Goal: Task Accomplishment & Management: Complete application form

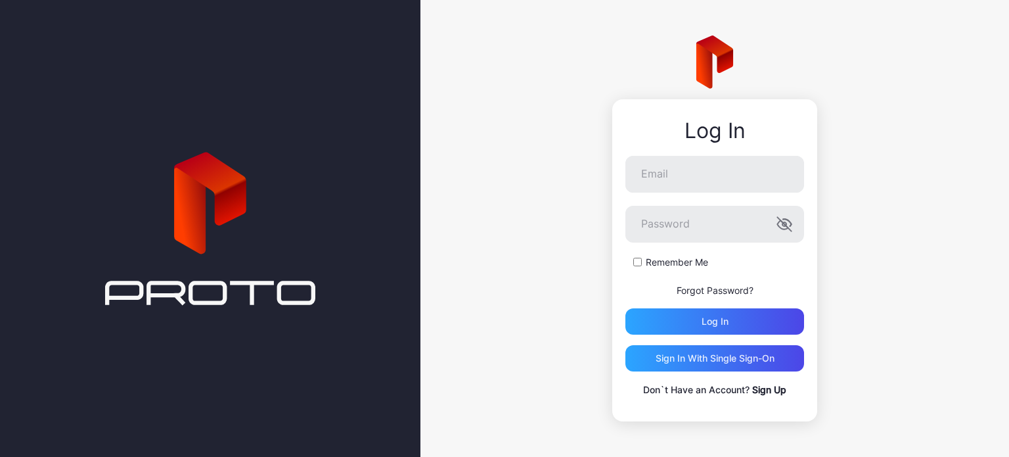
click at [769, 391] on link "Sign Up" at bounding box center [769, 389] width 34 height 11
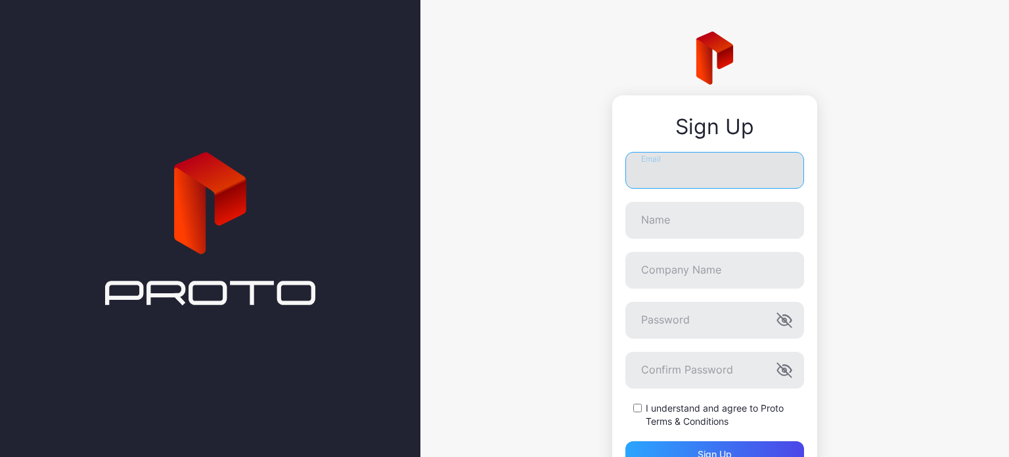
click at [658, 166] on input "Email" at bounding box center [714, 170] width 179 height 37
type input "**********"
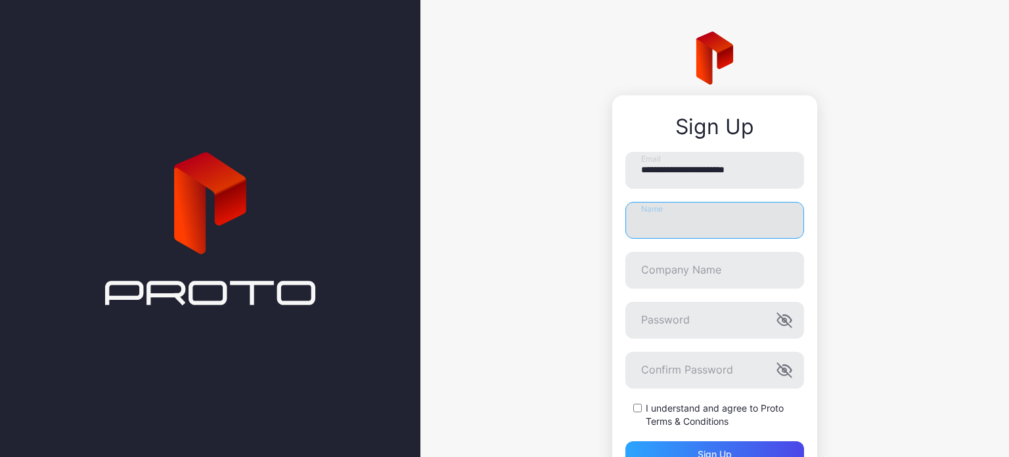
click at [681, 219] on input "Name" at bounding box center [714, 220] width 179 height 37
type input "******"
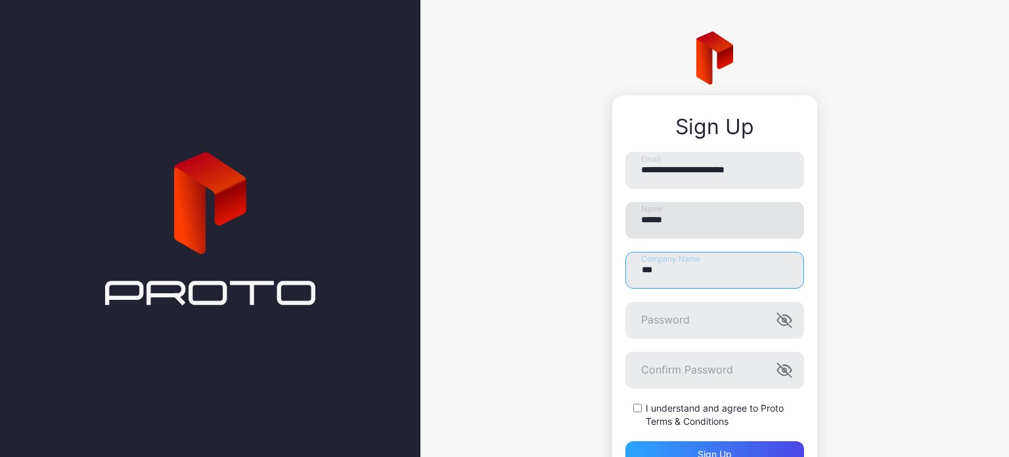
type input "***"
click at [780, 324] on icon "button" at bounding box center [785, 320] width 16 height 16
click at [683, 441] on div "Sign up" at bounding box center [714, 454] width 179 height 26
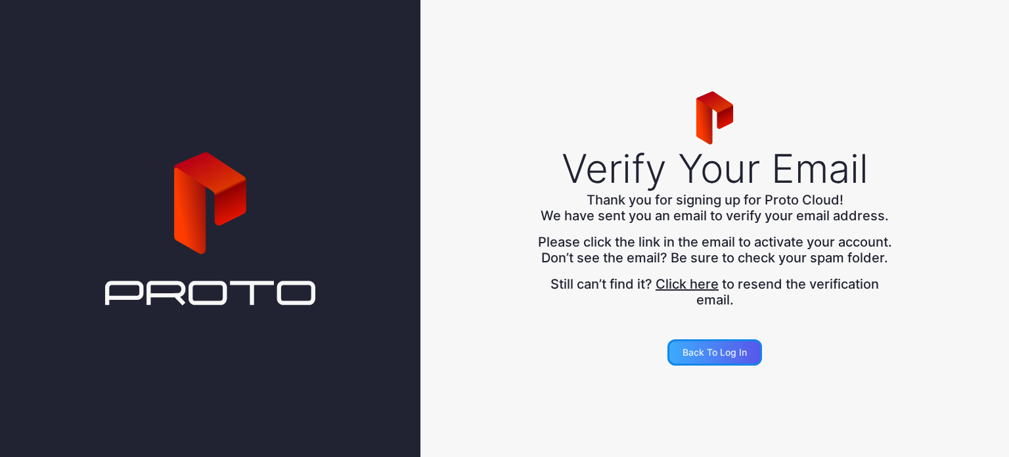
click at [712, 357] on div "Back to Log in" at bounding box center [715, 352] width 64 height 11
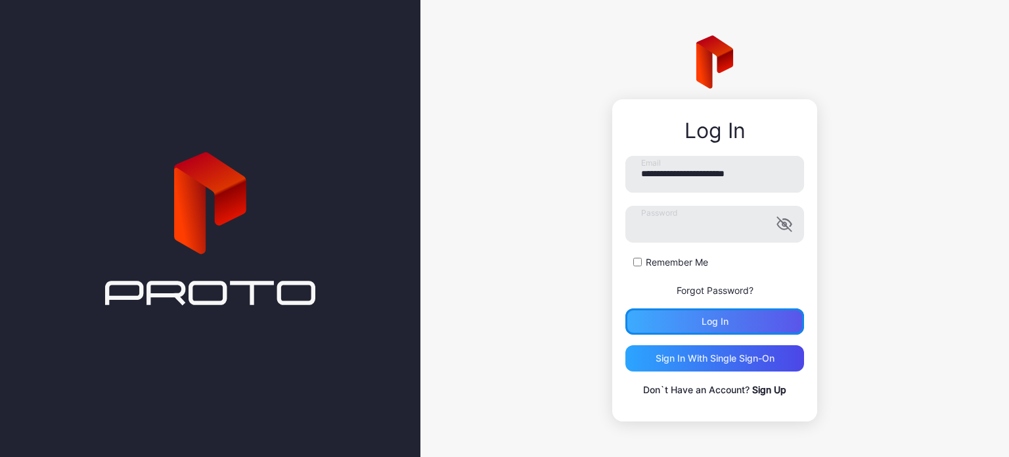
click at [702, 318] on div "Log in" at bounding box center [715, 321] width 27 height 11
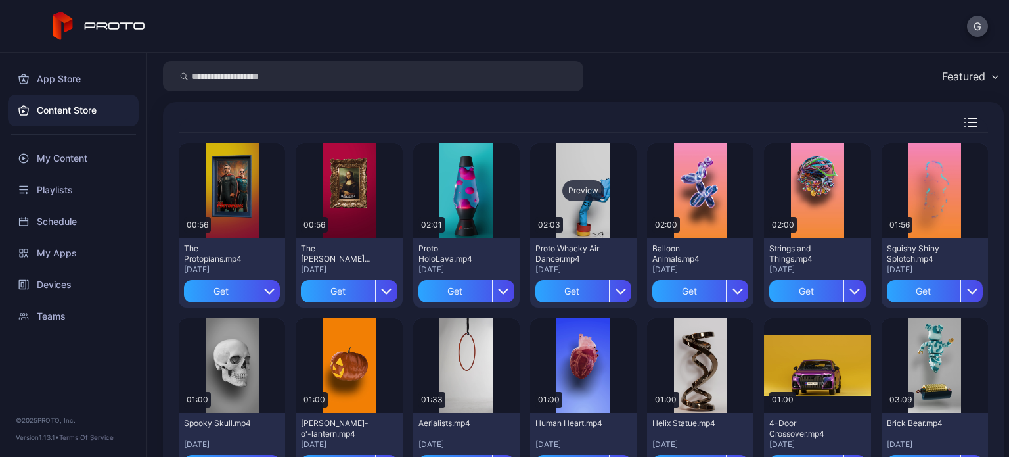
scroll to position [66, 0]
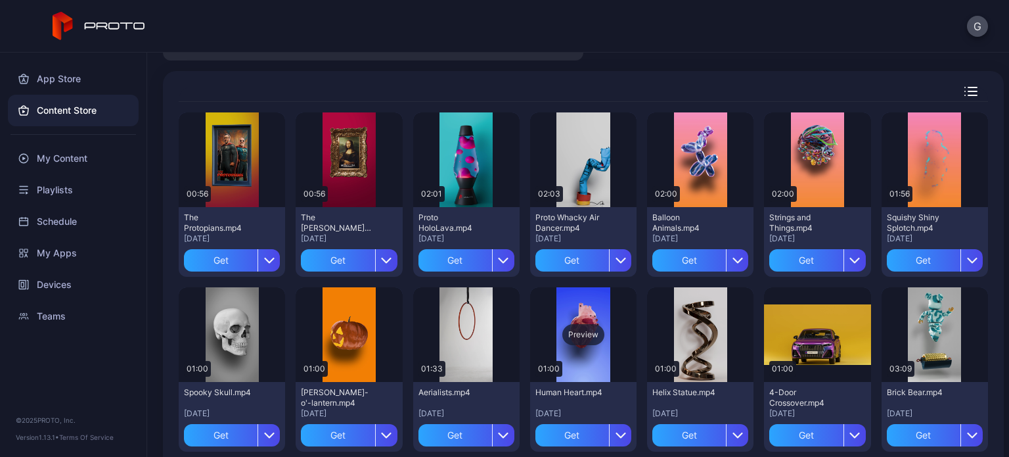
click at [580, 352] on div "Preview" at bounding box center [583, 334] width 106 height 95
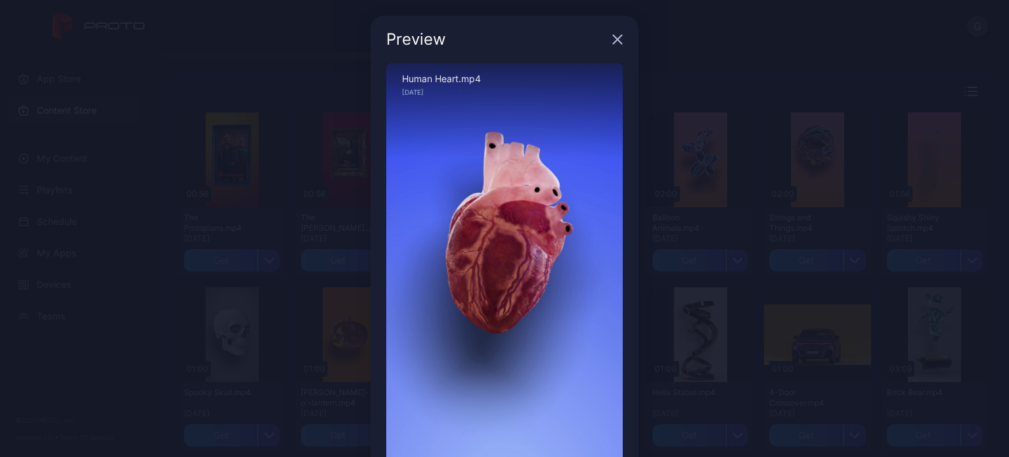
click at [523, 254] on div "Sorry, your browser doesn‘t support embedded videos" at bounding box center [504, 273] width 237 height 420
click at [612, 35] on icon "button" at bounding box center [617, 39] width 11 height 11
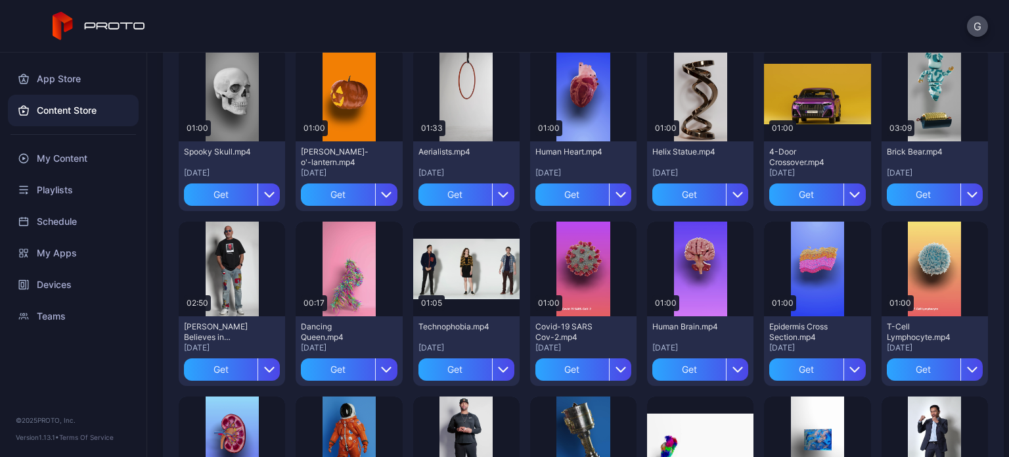
scroll to position [271, 0]
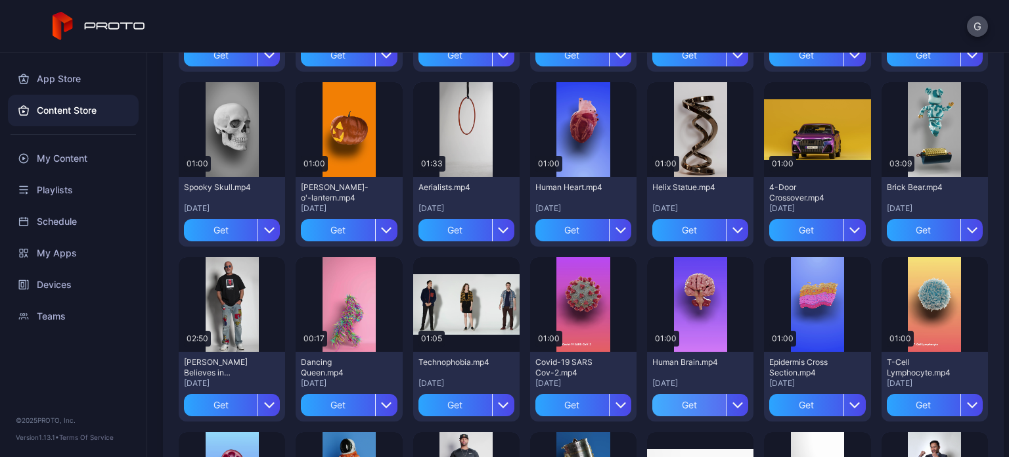
click at [696, 406] on div "Get" at bounding box center [689, 405] width 74 height 22
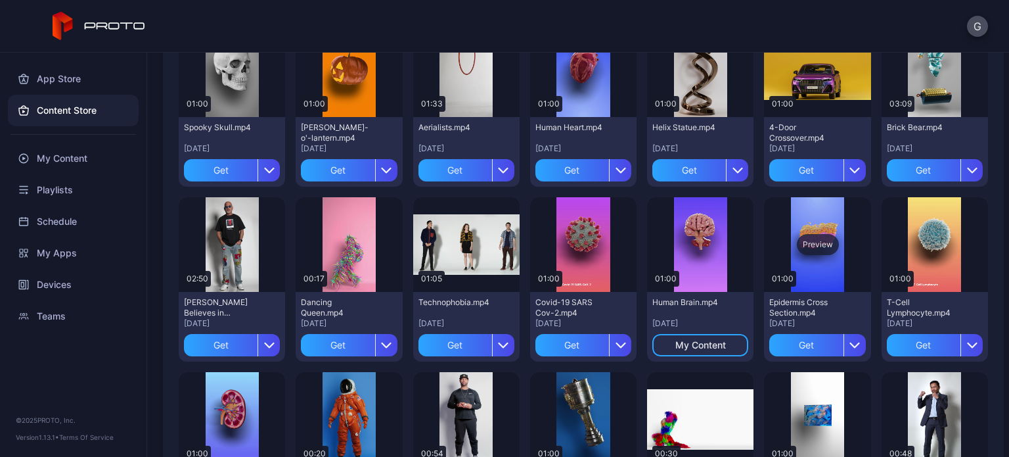
scroll to position [402, 0]
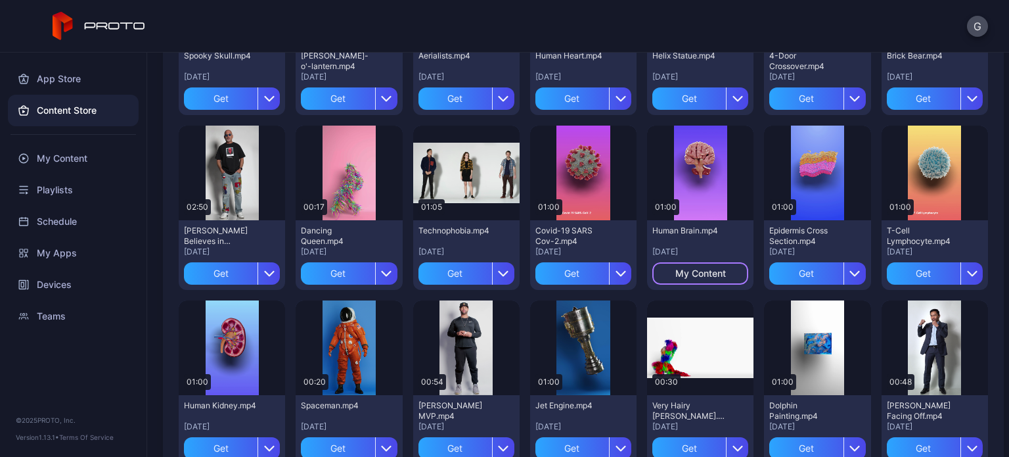
click at [697, 272] on div "My Content" at bounding box center [700, 273] width 51 height 11
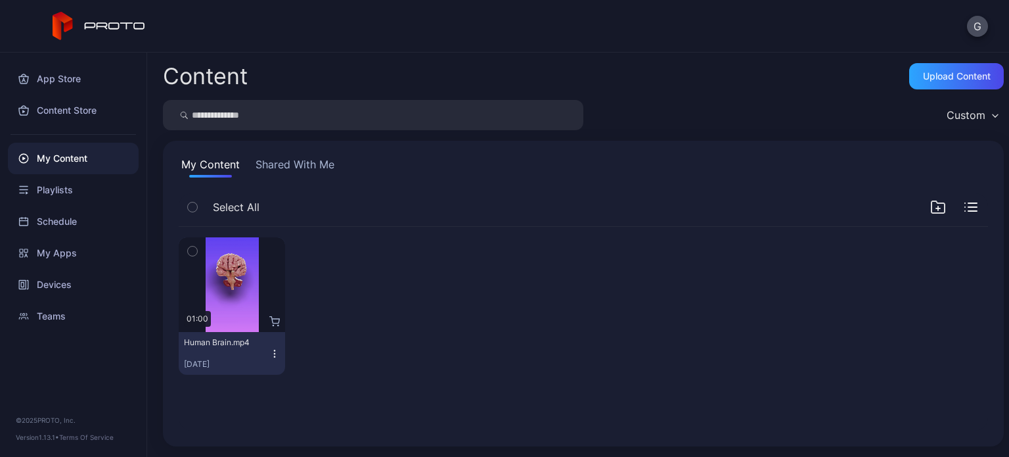
click at [271, 354] on icon "button" at bounding box center [274, 353] width 11 height 11
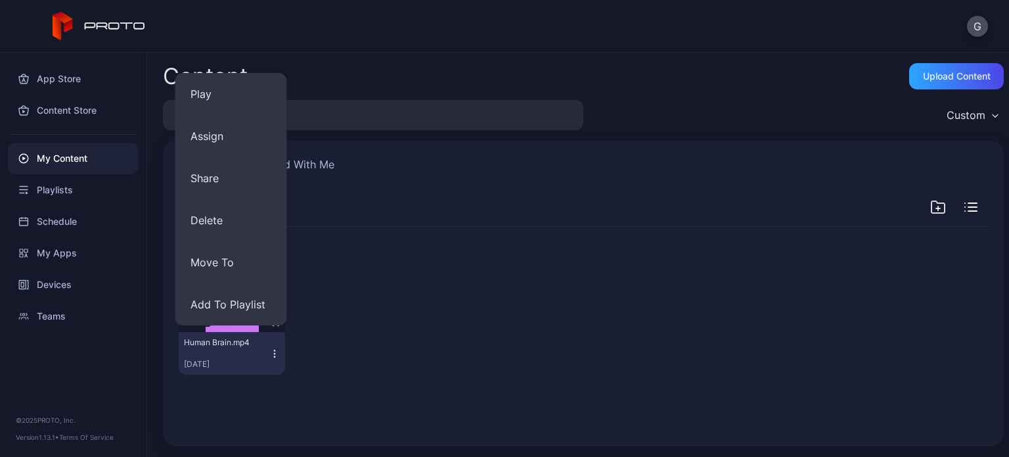
click at [371, 310] on div at bounding box center [349, 305] width 106 height 137
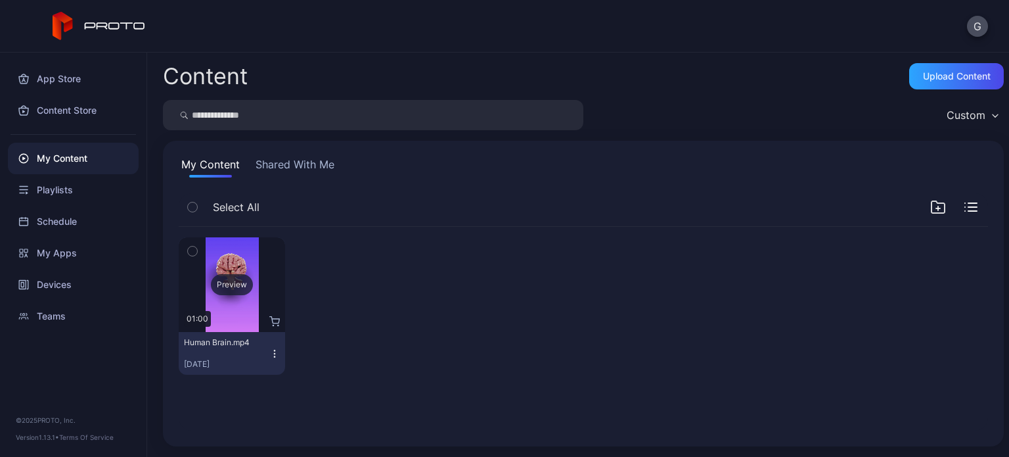
click at [231, 279] on div "Preview" at bounding box center [232, 284] width 42 height 21
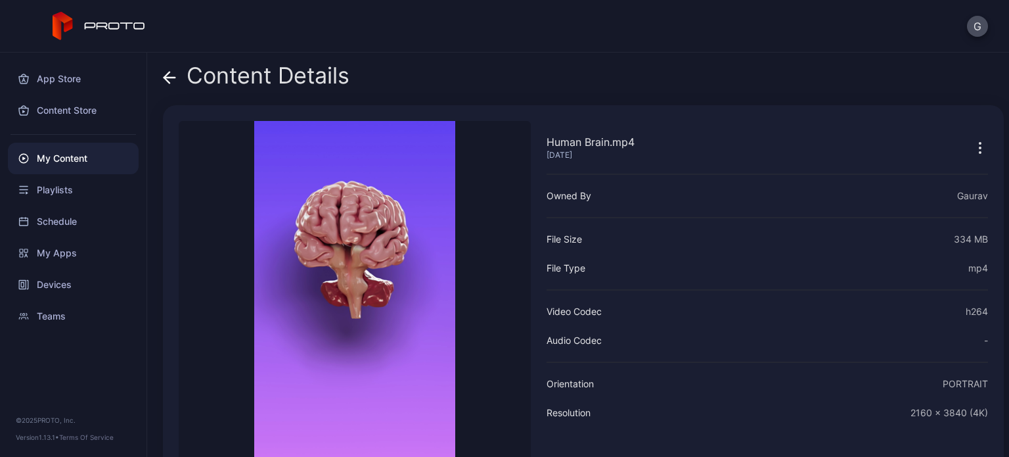
click at [360, 275] on video "Sorry, your browser doesn‘t support embedded videos" at bounding box center [355, 299] width 352 height 356
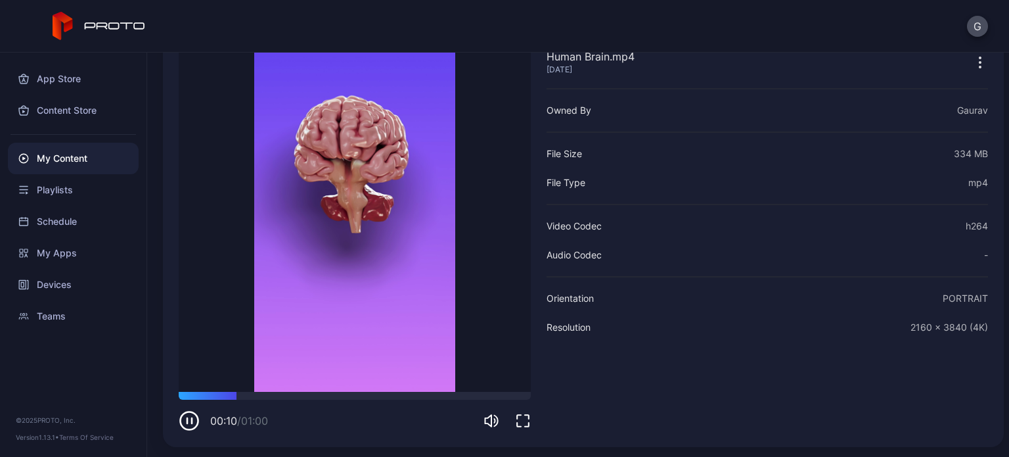
scroll to position [86, 0]
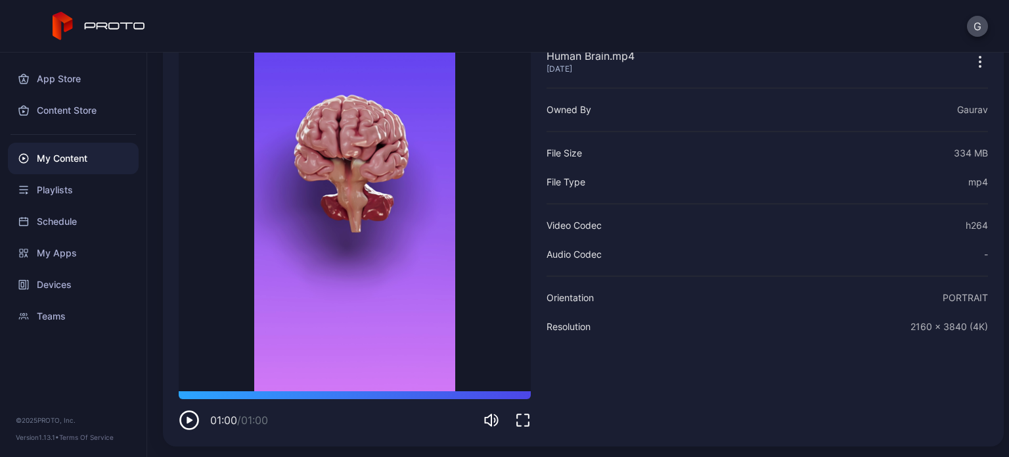
click at [441, 32] on div "G" at bounding box center [504, 26] width 1009 height 53
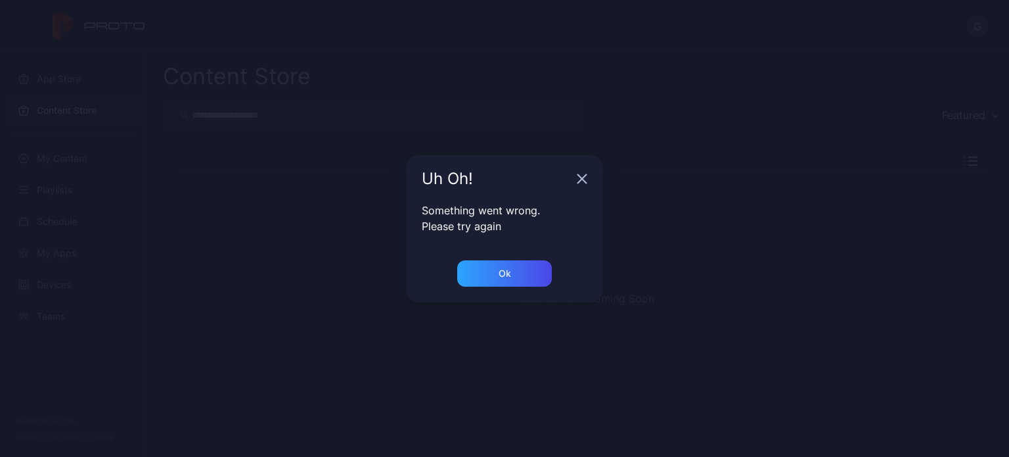
click at [574, 173] on div "Uh Oh!" at bounding box center [504, 178] width 197 height 47
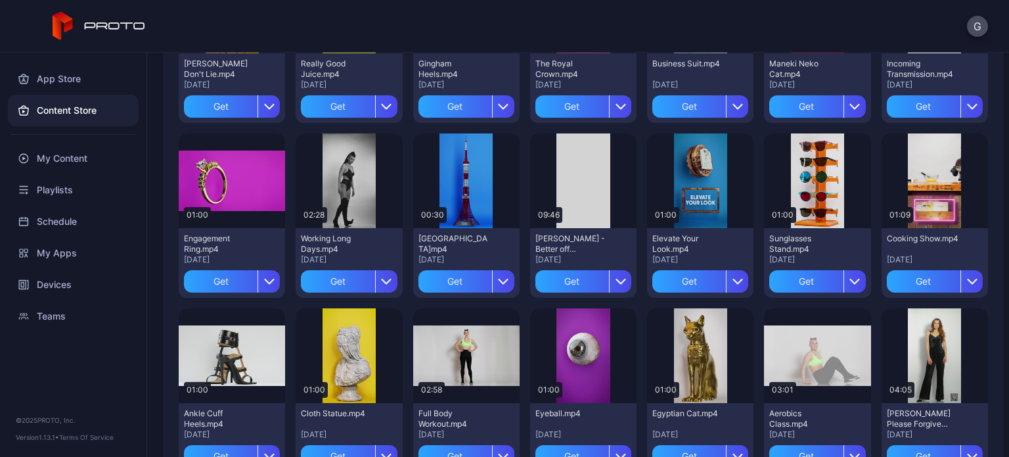
scroll to position [1756, 0]
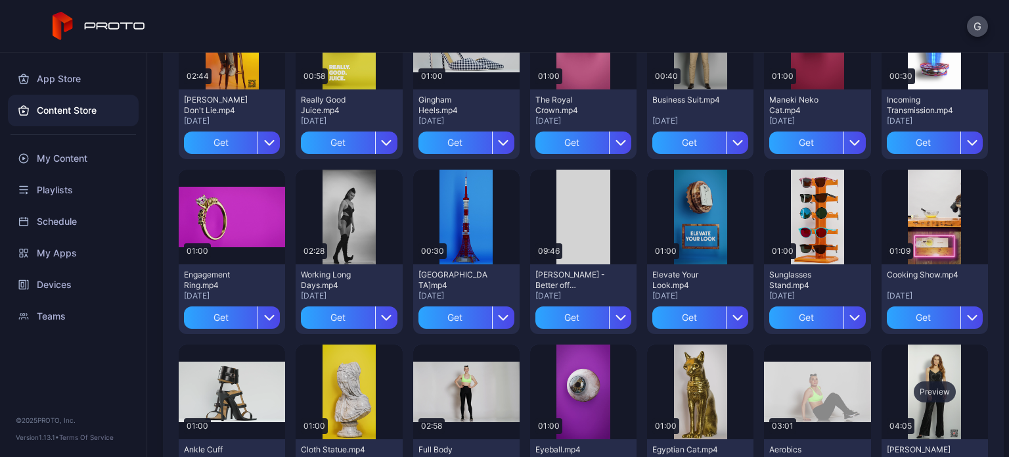
click at [891, 380] on div "Preview" at bounding box center [935, 391] width 106 height 95
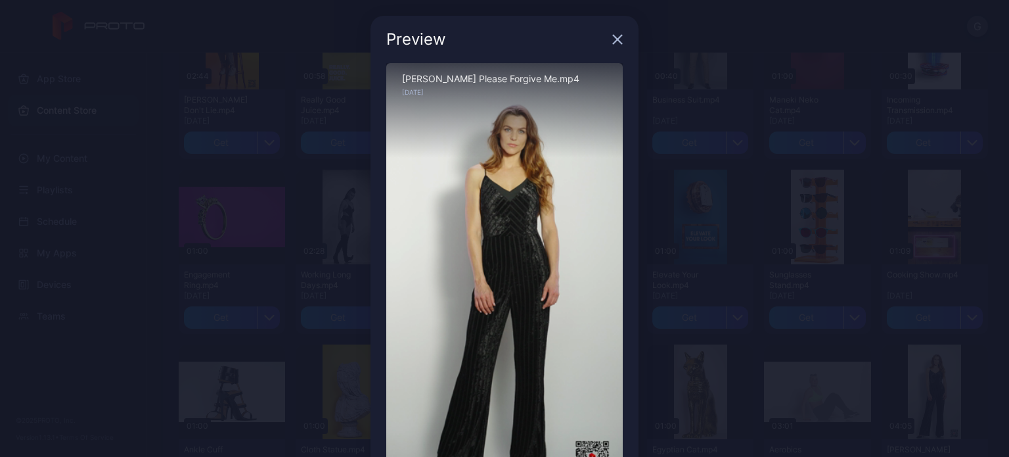
click at [507, 267] on div "Sorry, your browser doesn‘t support embedded videos" at bounding box center [504, 273] width 237 height 420
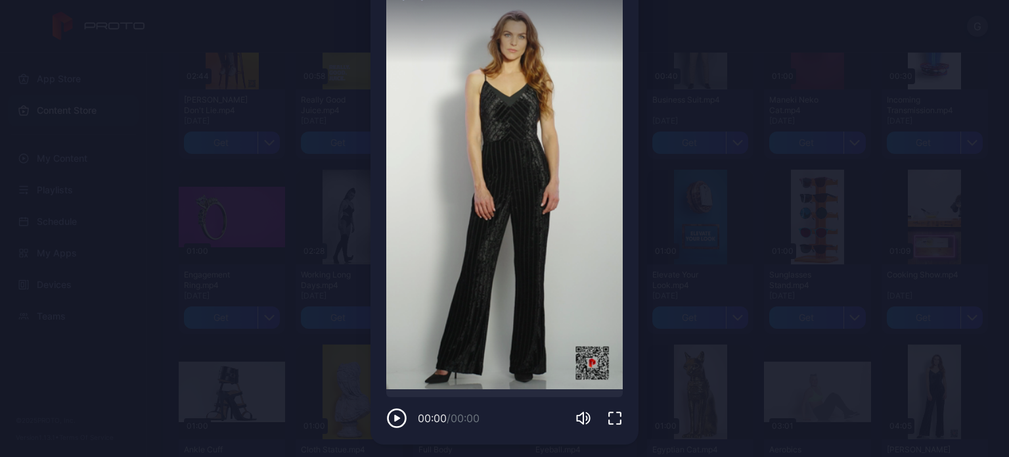
scroll to position [97, 0]
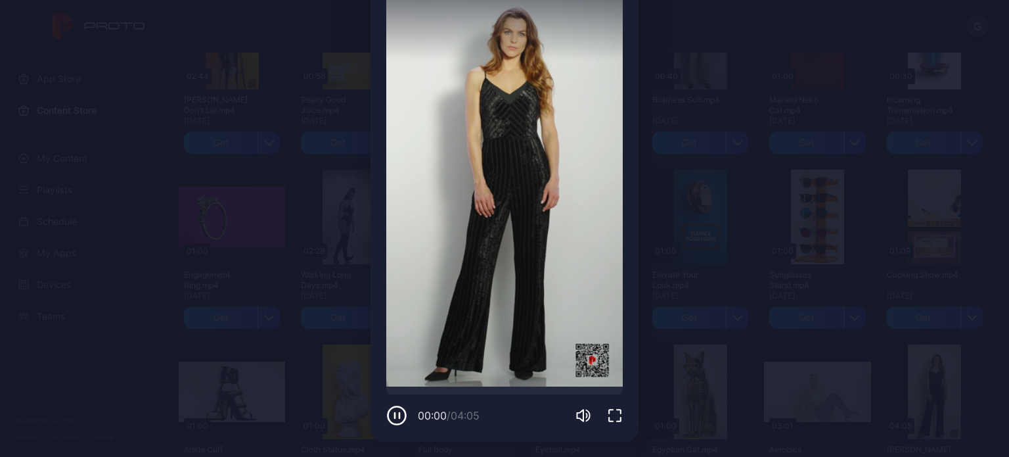
click at [390, 413] on icon "button" at bounding box center [396, 415] width 21 height 21
click at [394, 415] on icon "button" at bounding box center [396, 415] width 21 height 21
click at [402, 393] on div at bounding box center [504, 390] width 237 height 8
click at [905, 261] on div "Preview Sorry, your browser doesn‘t support embedded videos 00:46 / 04:05 [PERS…" at bounding box center [504, 180] width 1009 height 554
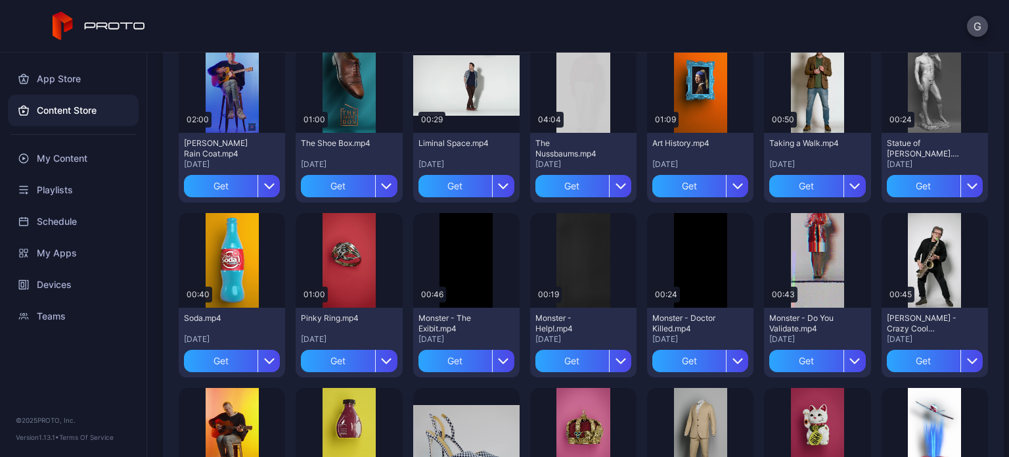
scroll to position [1362, 0]
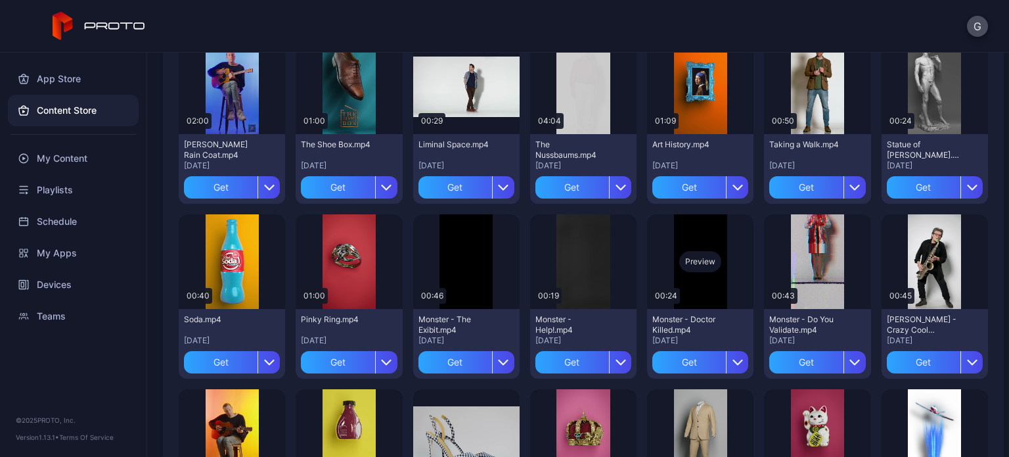
click at [683, 271] on div "Preview" at bounding box center [700, 261] width 106 height 95
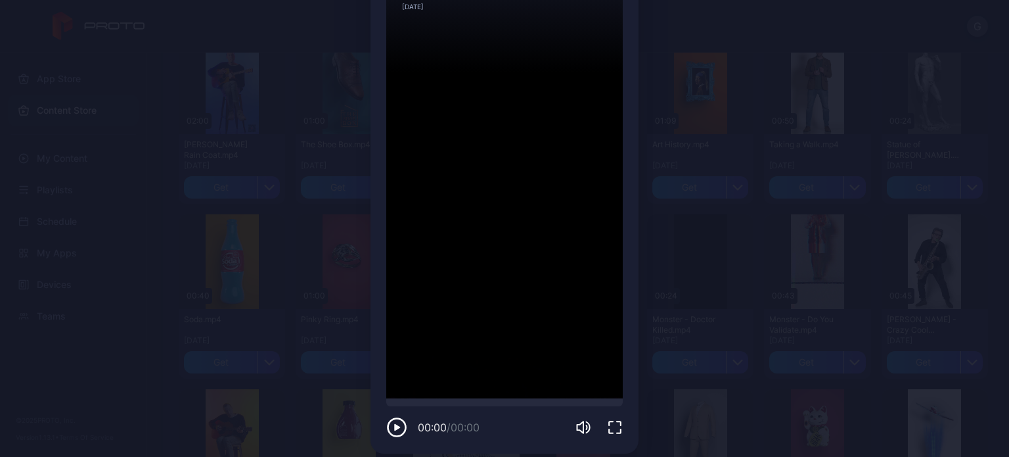
scroll to position [97, 0]
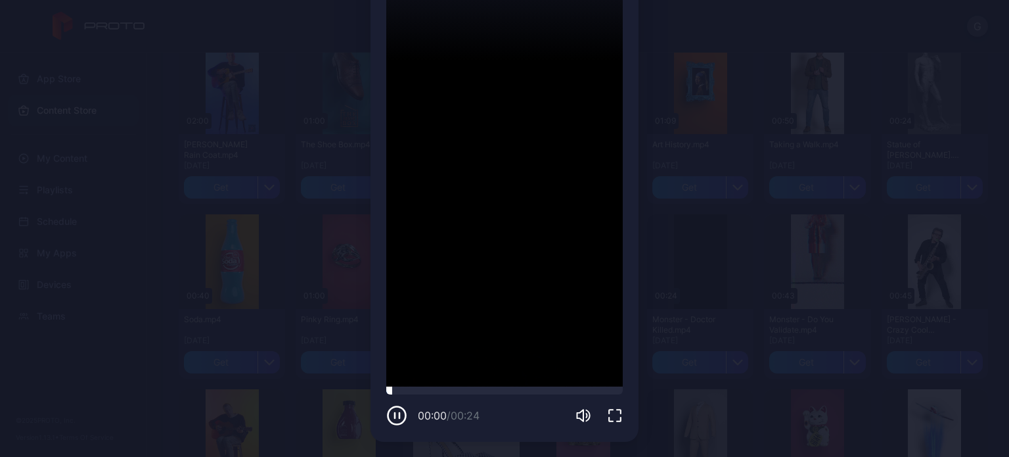
click at [394, 387] on div at bounding box center [504, 390] width 237 height 8
click at [415, 390] on div at bounding box center [504, 390] width 237 height 8
click at [399, 413] on icon "button" at bounding box center [399, 415] width 0 height 5
click at [392, 413] on icon "button" at bounding box center [396, 415] width 21 height 21
click at [386, 390] on div at bounding box center [504, 390] width 237 height 8
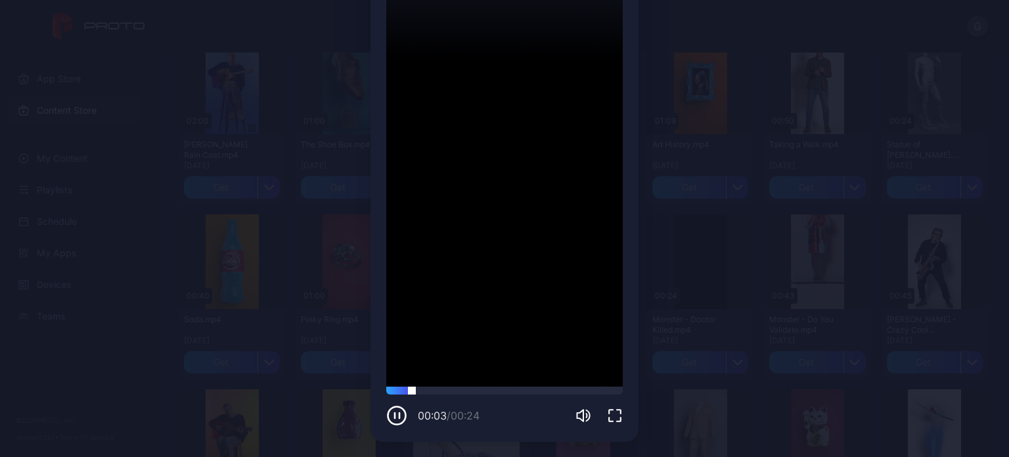
click at [386, 392] on div at bounding box center [504, 390] width 237 height 8
click at [481, 390] on div at bounding box center [504, 390] width 237 height 8
click at [777, 282] on div "Preview Sorry, your browser doesn‘t support embedded videos 00:19 / 00:24 Monst…" at bounding box center [504, 180] width 1009 height 554
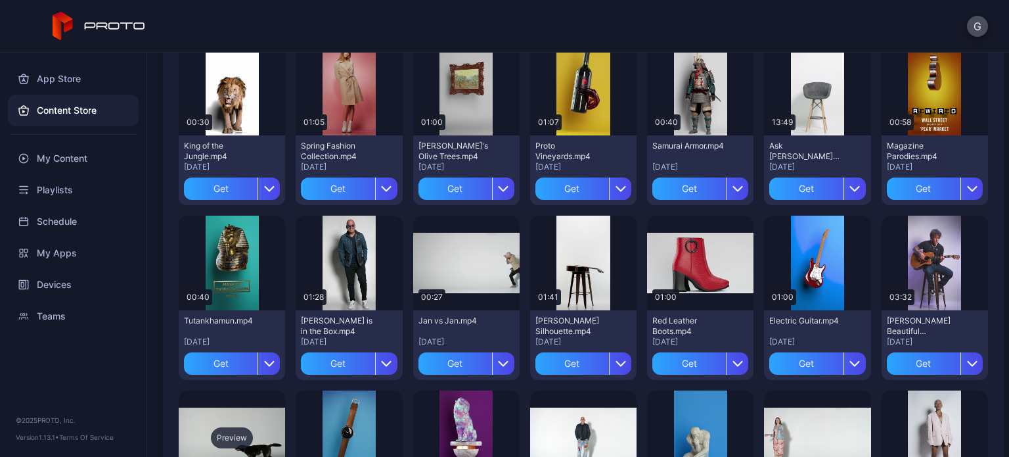
scroll to position [705, 0]
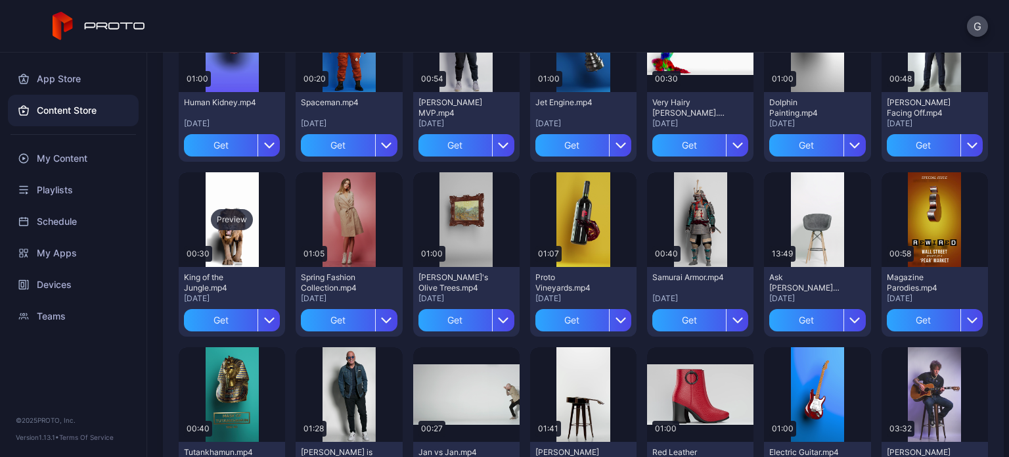
click at [234, 203] on div "Preview" at bounding box center [232, 219] width 106 height 95
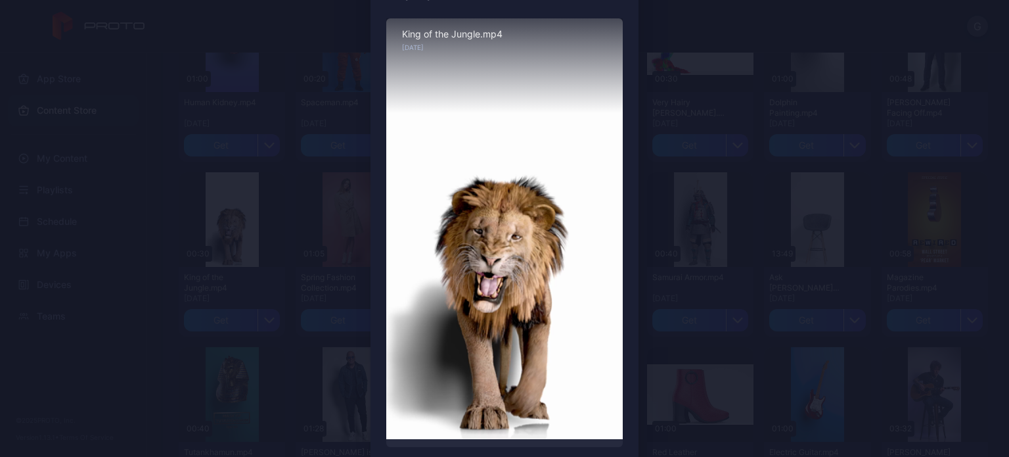
scroll to position [97, 0]
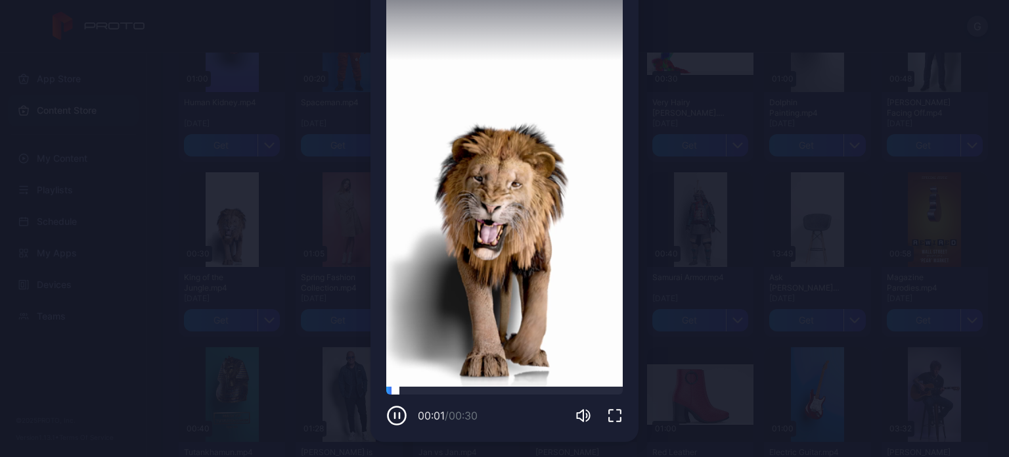
click at [386, 390] on div at bounding box center [504, 390] width 237 height 8
click at [386, 391] on div at bounding box center [504, 390] width 237 height 8
click at [888, 229] on div "Preview Sorry, your browser doesn‘t support embedded videos 00:08 / 00:30 King …" at bounding box center [504, 180] width 1009 height 554
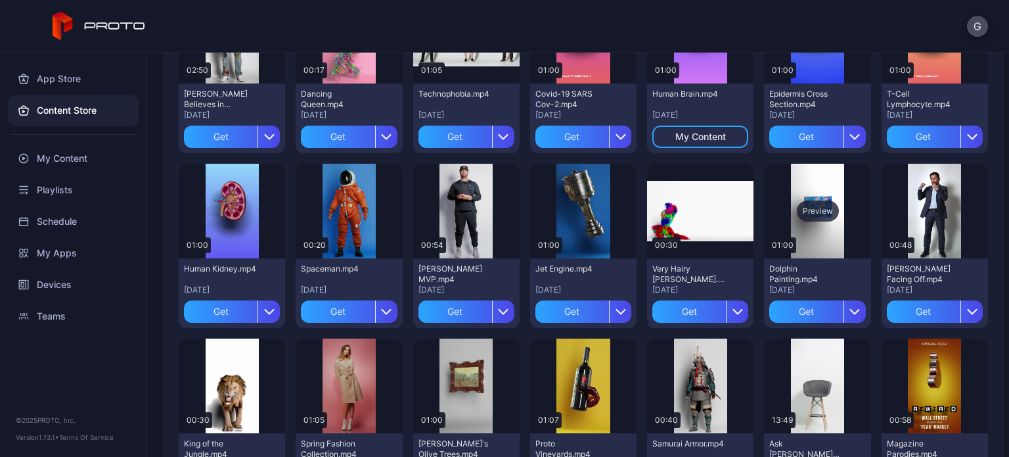
scroll to position [508, 0]
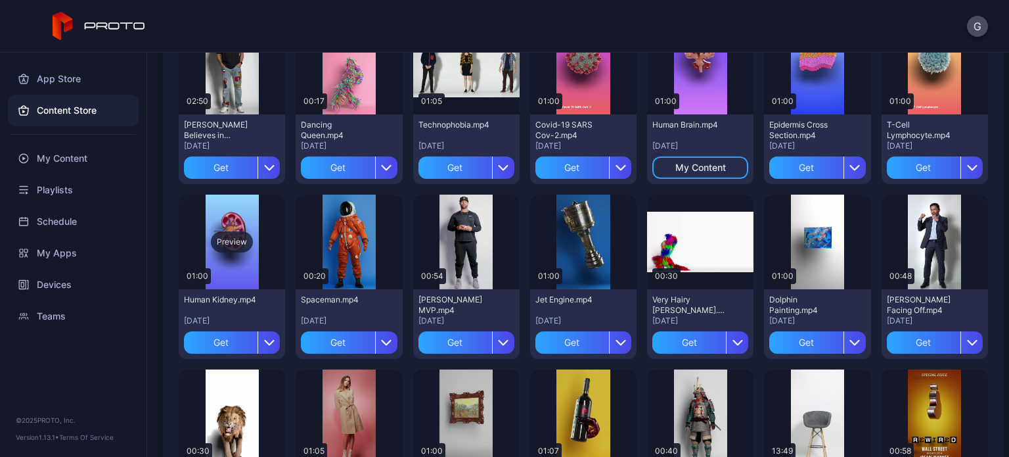
click at [233, 242] on div "Preview" at bounding box center [232, 241] width 42 height 21
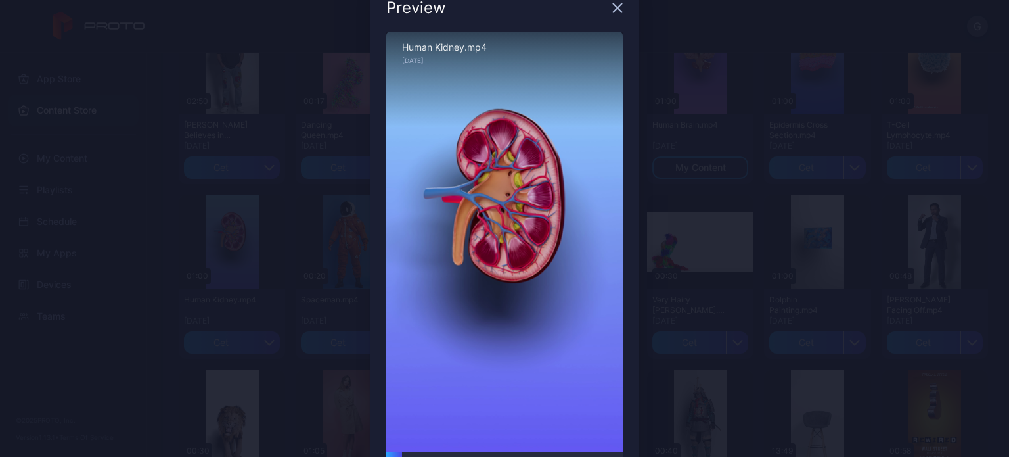
scroll to position [0, 0]
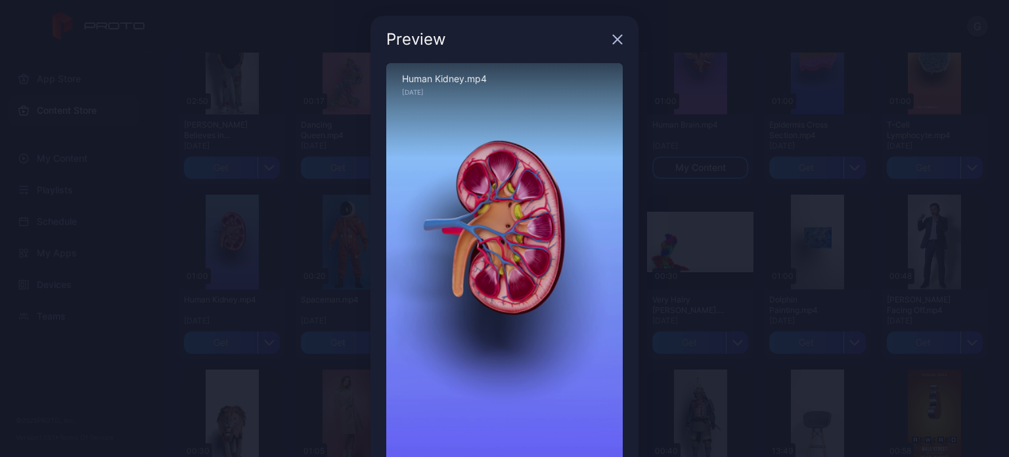
click at [612, 36] on icon "button" at bounding box center [617, 39] width 11 height 11
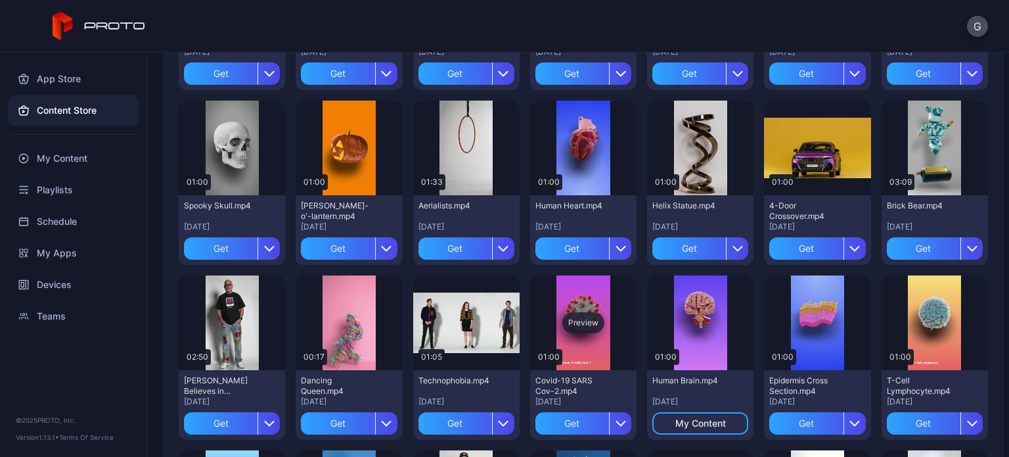
scroll to position [245, 0]
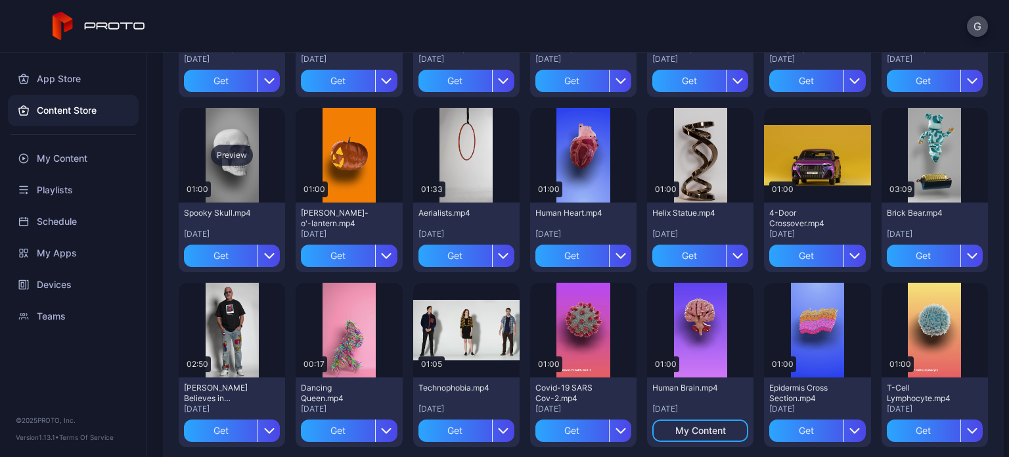
click at [230, 127] on div "Preview" at bounding box center [232, 155] width 106 height 95
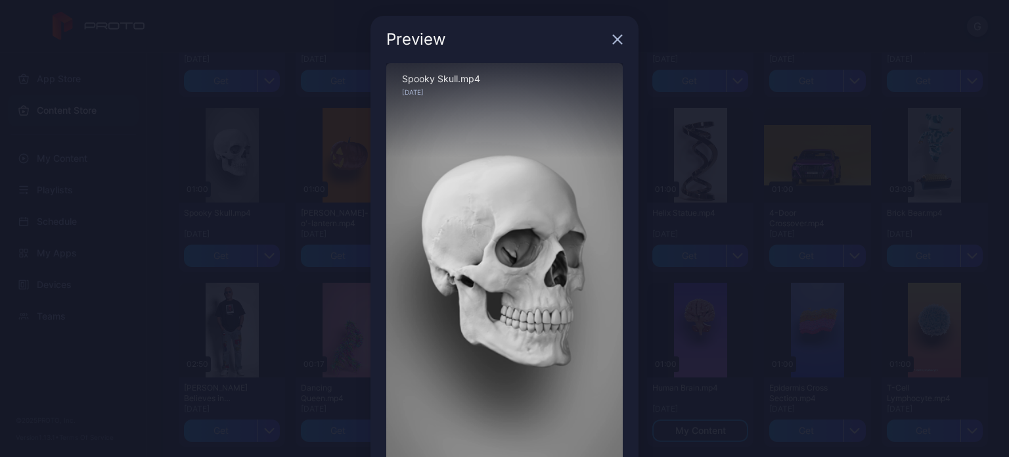
click at [612, 39] on icon "button" at bounding box center [617, 39] width 11 height 11
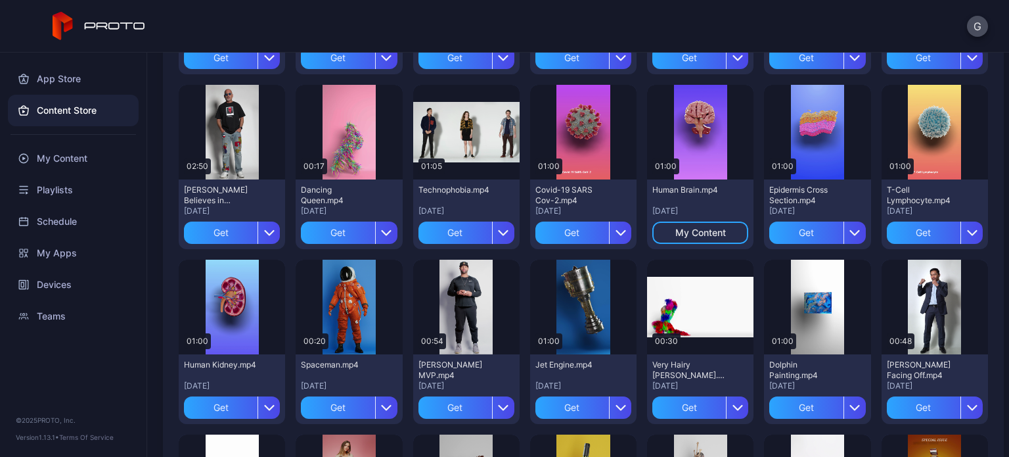
scroll to position [460, 0]
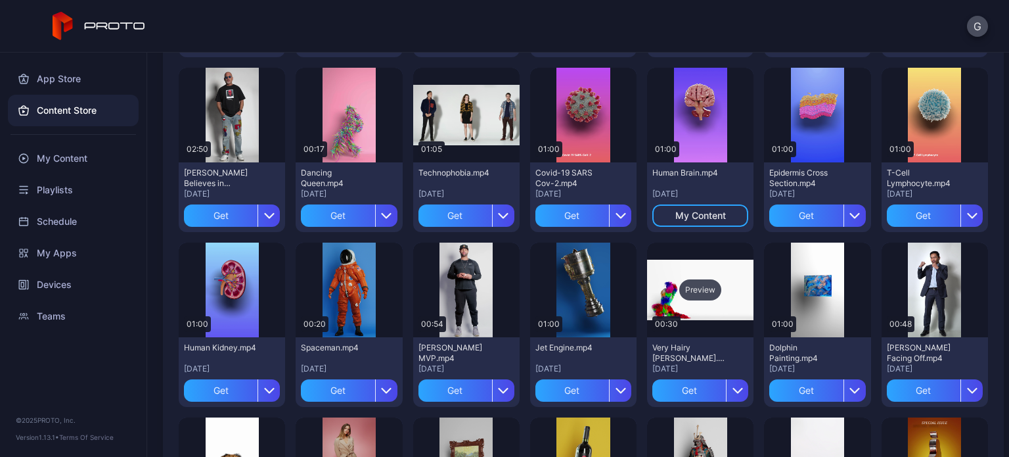
click at [657, 290] on div "Preview" at bounding box center [700, 289] width 106 height 95
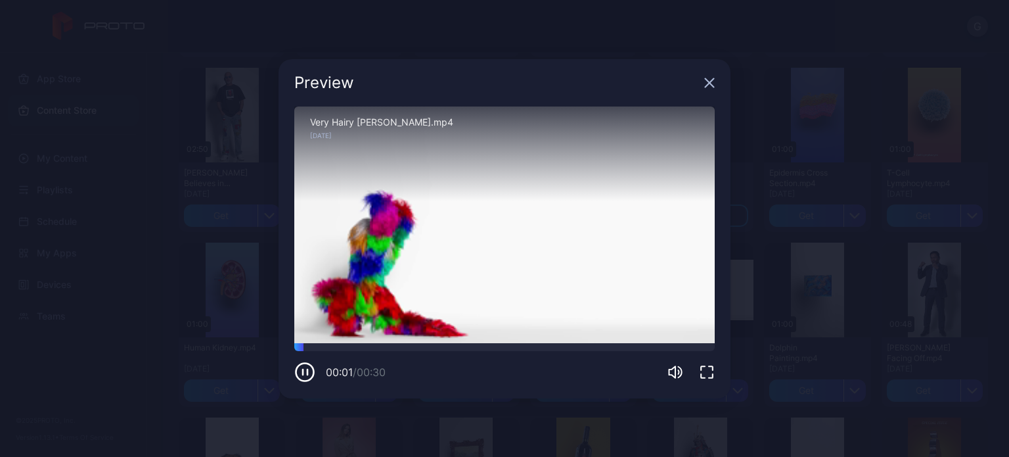
click at [708, 83] on icon "button" at bounding box center [709, 83] width 11 height 11
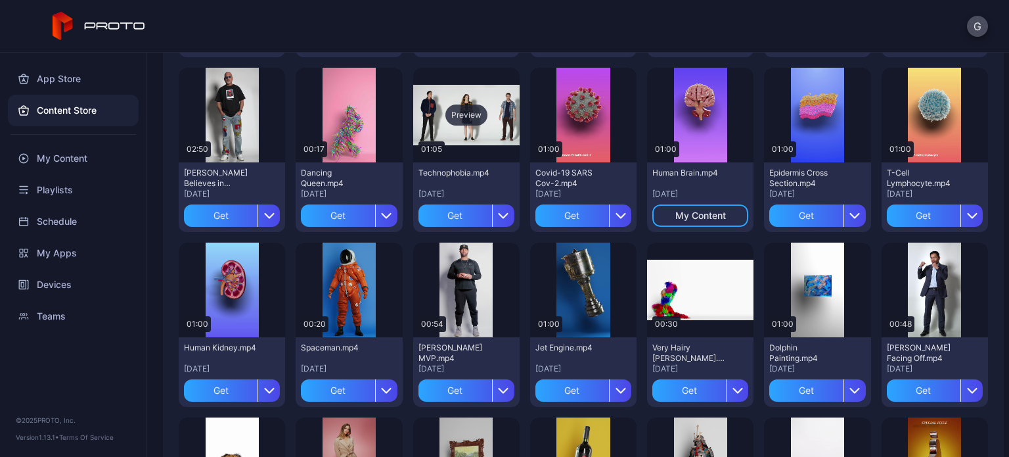
click at [481, 104] on div "Preview" at bounding box center [466, 114] width 42 height 21
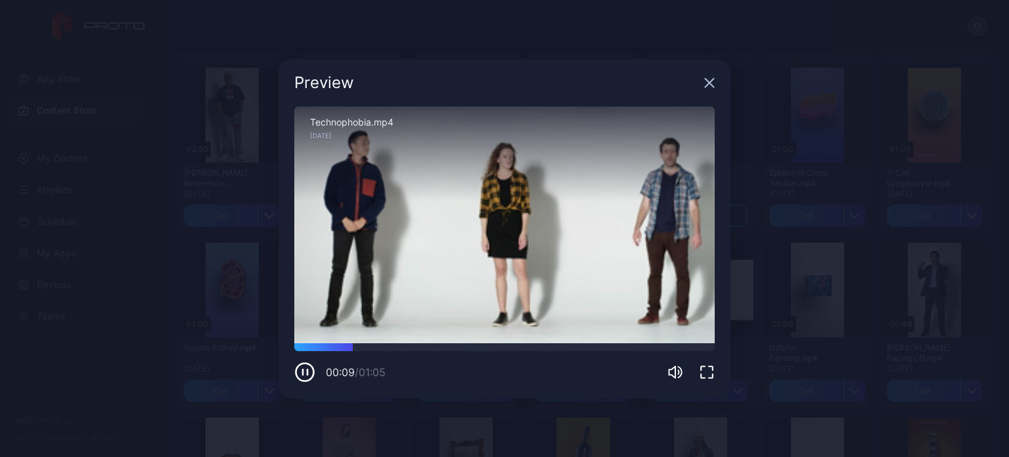
click at [715, 82] on div "Preview" at bounding box center [505, 82] width 452 height 47
click at [708, 79] on icon "button" at bounding box center [709, 83] width 11 height 11
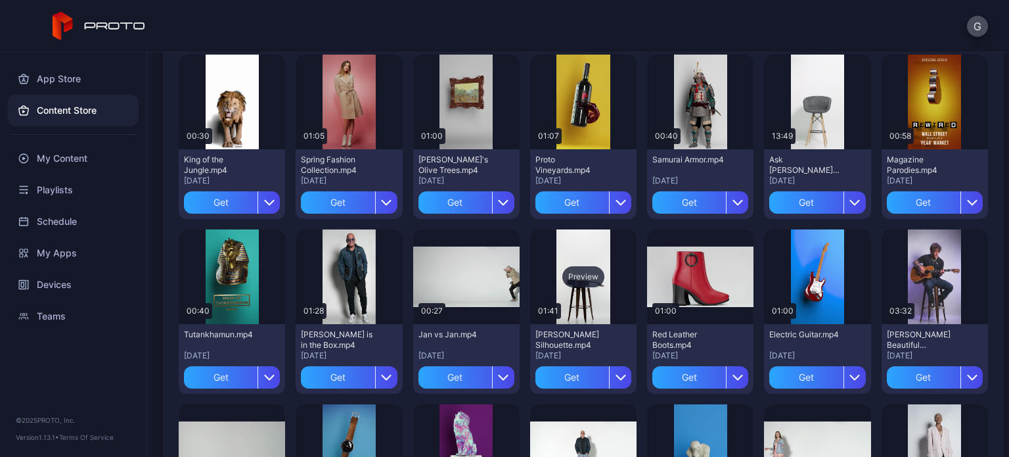
scroll to position [824, 0]
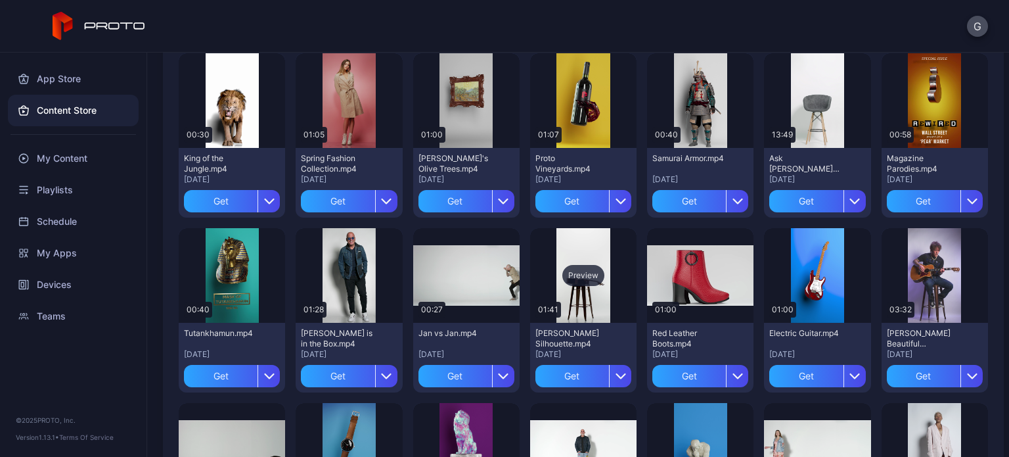
click at [577, 294] on div "Preview" at bounding box center [583, 275] width 106 height 95
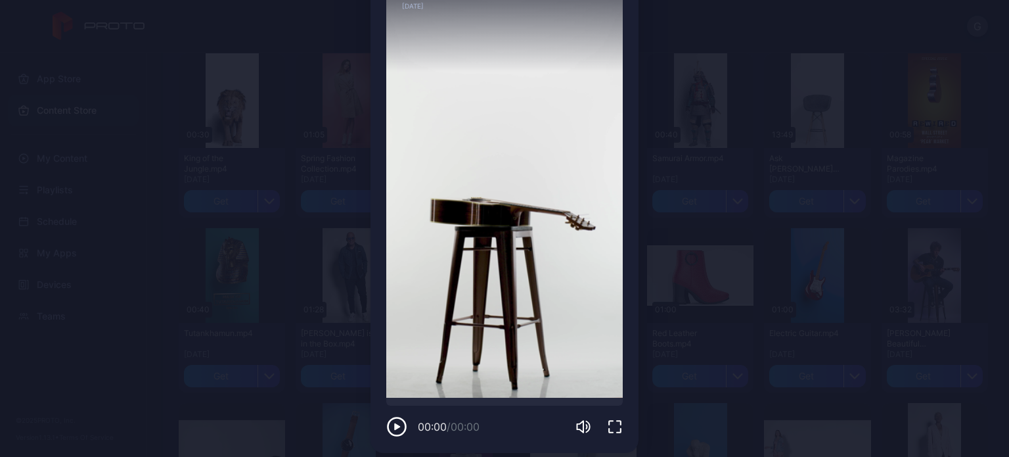
scroll to position [97, 0]
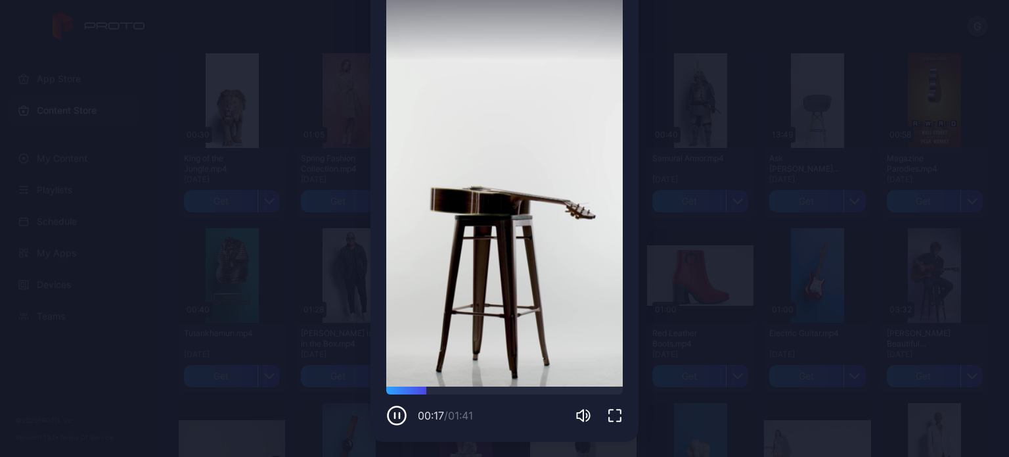
click at [918, 275] on div "Preview Sorry, your browser doesn‘t support embedded videos 00:17 / 01:41 [PERS…" at bounding box center [504, 180] width 1009 height 554
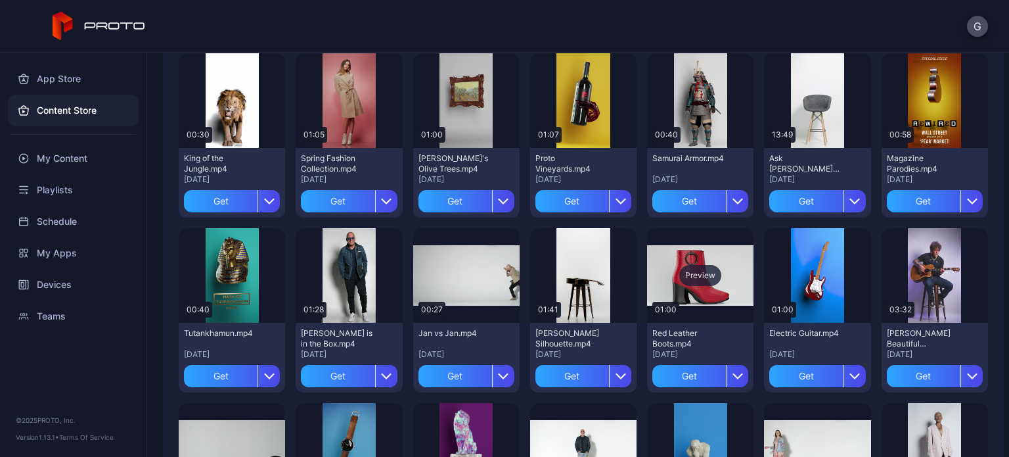
click at [700, 296] on div "Preview" at bounding box center [700, 275] width 106 height 95
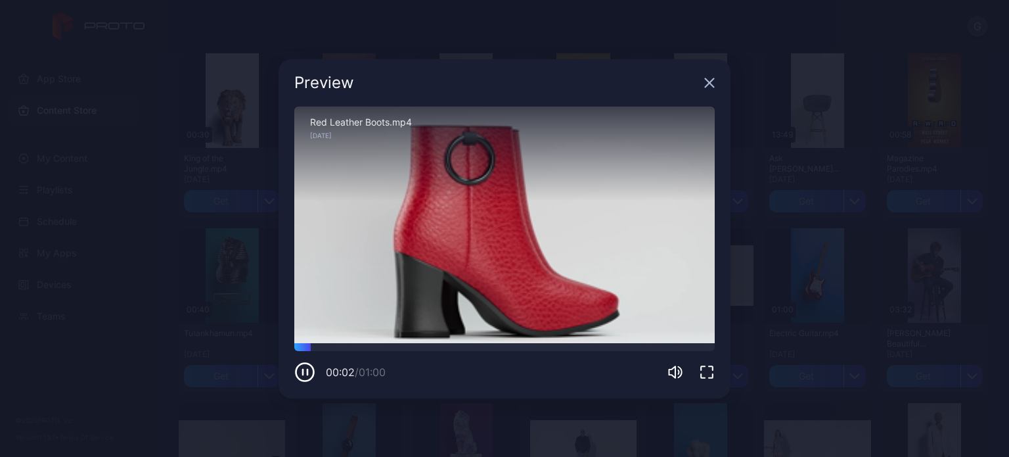
click at [708, 81] on icon "button" at bounding box center [709, 83] width 11 height 11
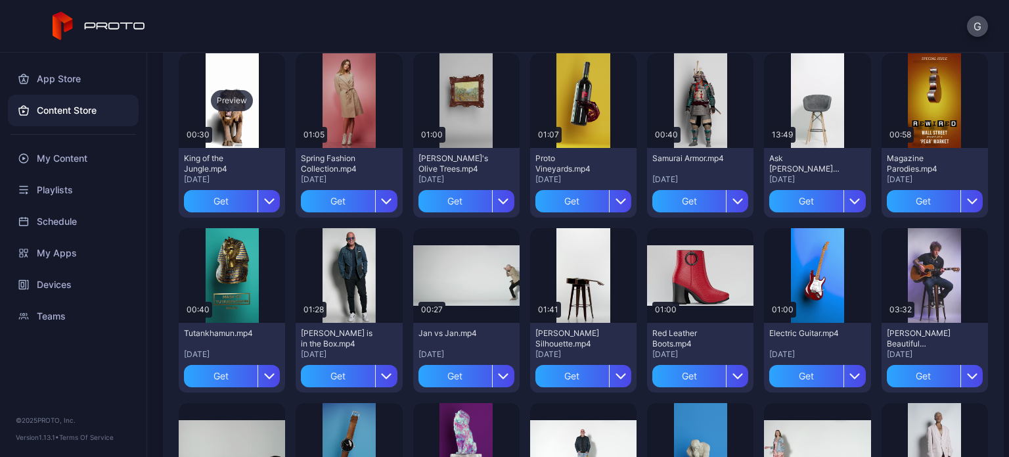
click at [222, 64] on div "Preview" at bounding box center [232, 100] width 106 height 95
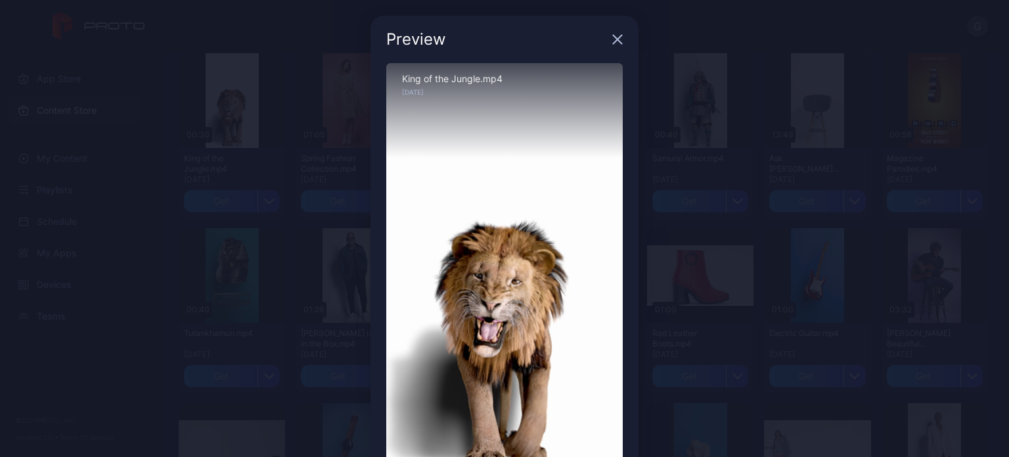
click at [612, 37] on icon "button" at bounding box center [617, 39] width 11 height 11
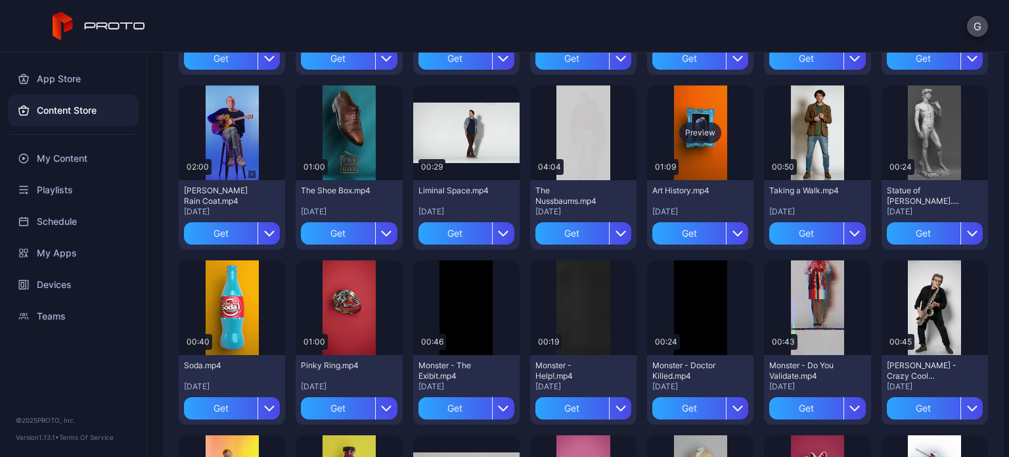
scroll to position [1481, 0]
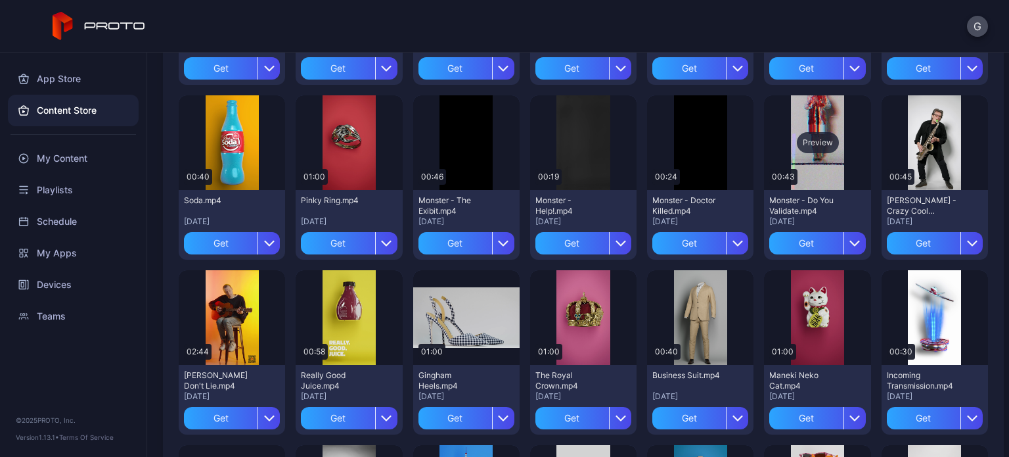
click at [815, 120] on div "Preview" at bounding box center [817, 142] width 106 height 95
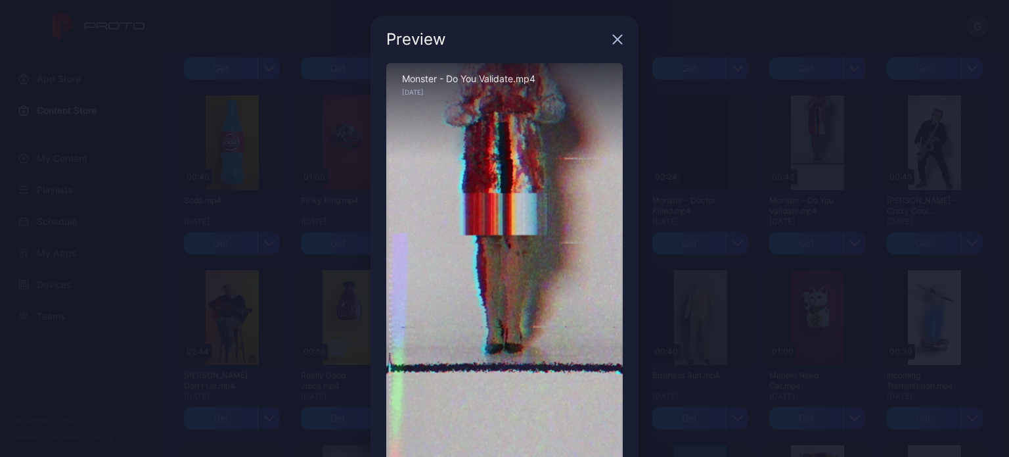
scroll to position [66, 0]
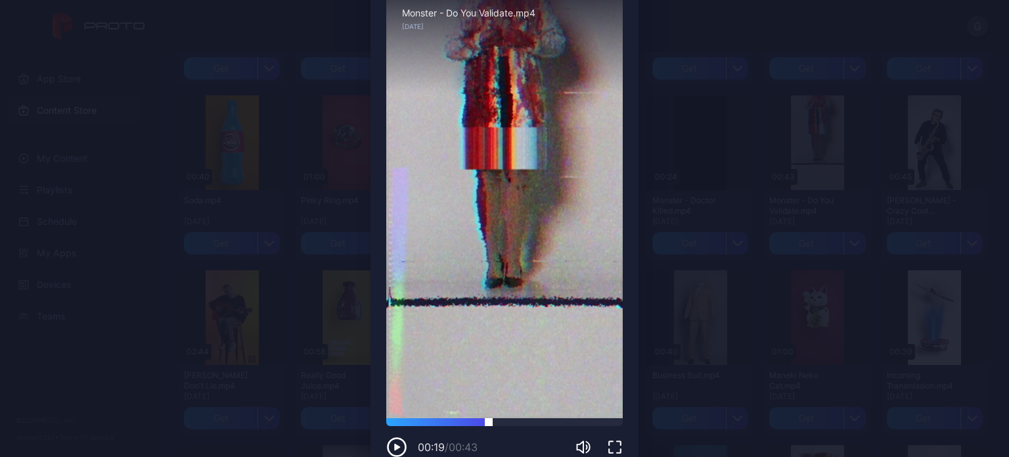
click at [481, 420] on div at bounding box center [504, 422] width 237 height 8
click at [519, 424] on div at bounding box center [504, 422] width 237 height 8
click at [570, 424] on div at bounding box center [504, 422] width 237 height 8
click at [599, 424] on div at bounding box center [504, 422] width 237 height 8
click at [707, 189] on div "Preview Sorry, your browser doesn‘t support embedded videos 00:40 / 00:43 Monst…" at bounding box center [504, 211] width 1009 height 554
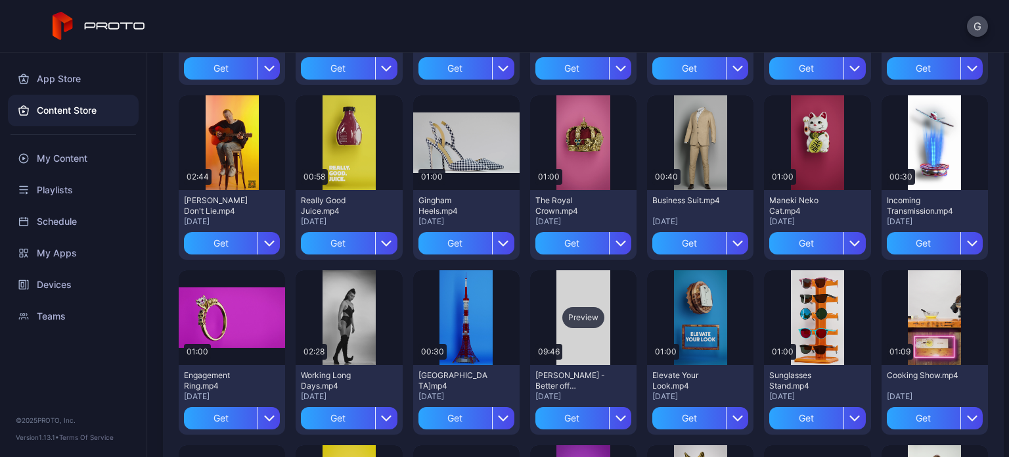
scroll to position [1678, 0]
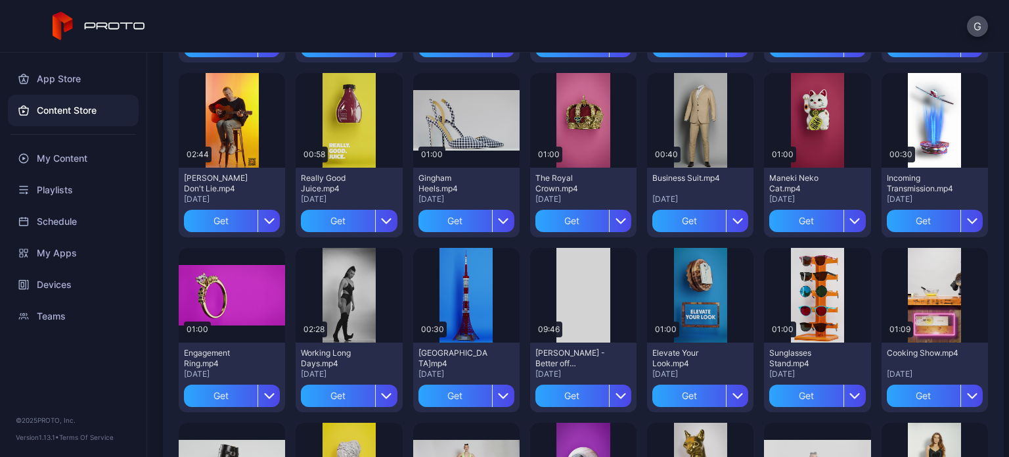
click at [562, 354] on div "[PERSON_NAME] - Better off Dead.mp4" at bounding box center [571, 358] width 72 height 21
click at [573, 328] on div "Preview" at bounding box center [583, 295] width 106 height 95
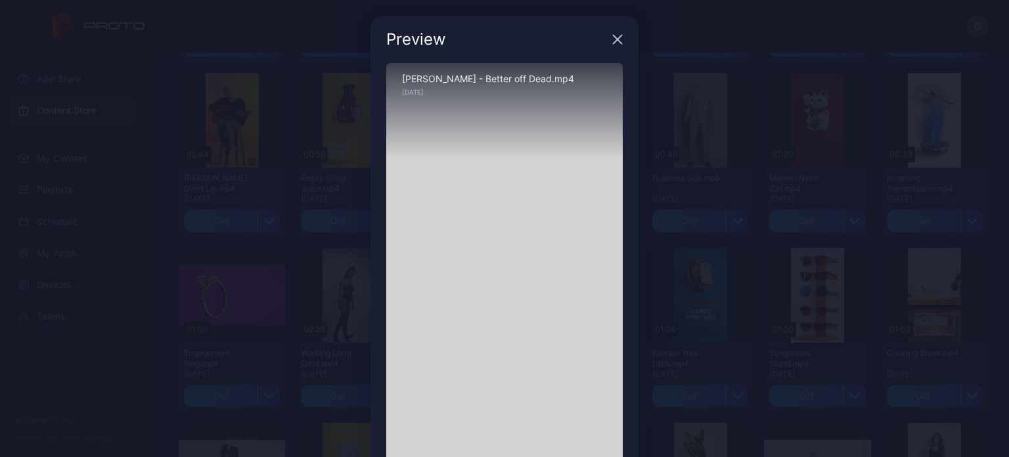
scroll to position [66, 0]
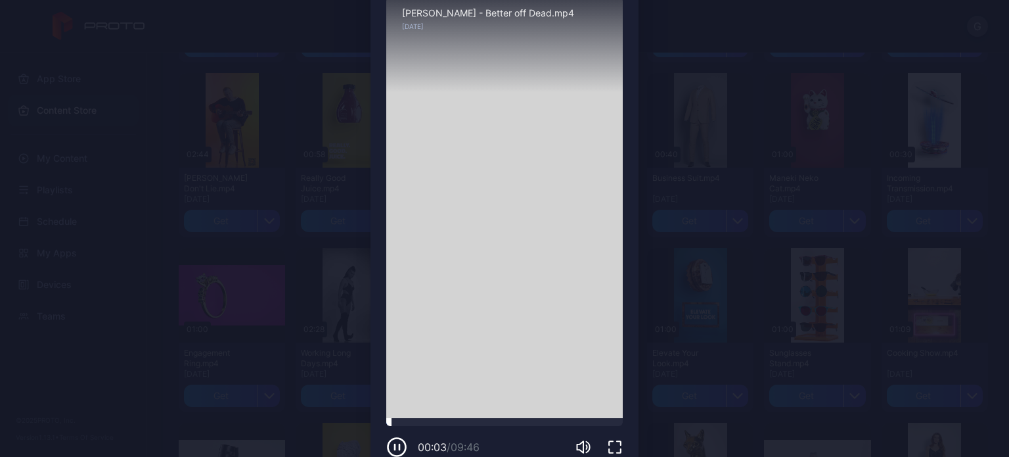
click at [388, 419] on div at bounding box center [504, 422] width 237 height 8
click at [398, 422] on div at bounding box center [504, 422] width 237 height 8
click at [392, 441] on icon "button" at bounding box center [396, 446] width 21 height 21
click at [394, 447] on icon "button" at bounding box center [397, 446] width 6 height 7
click at [408, 422] on div at bounding box center [504, 422] width 237 height 8
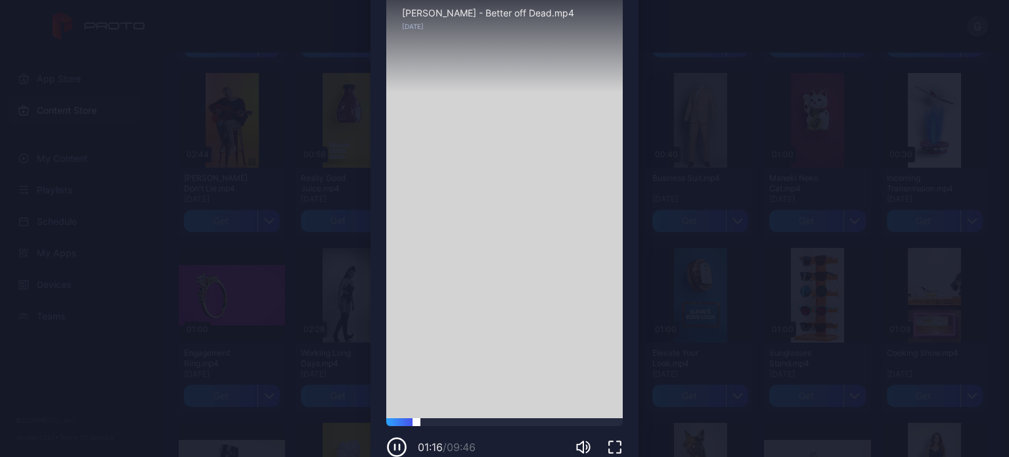
click at [424, 424] on div at bounding box center [504, 422] width 237 height 8
click at [439, 424] on div at bounding box center [504, 422] width 237 height 8
click at [457, 422] on div at bounding box center [504, 422] width 237 height 8
click at [480, 421] on div at bounding box center [504, 422] width 237 height 8
click at [516, 422] on div at bounding box center [504, 422] width 237 height 8
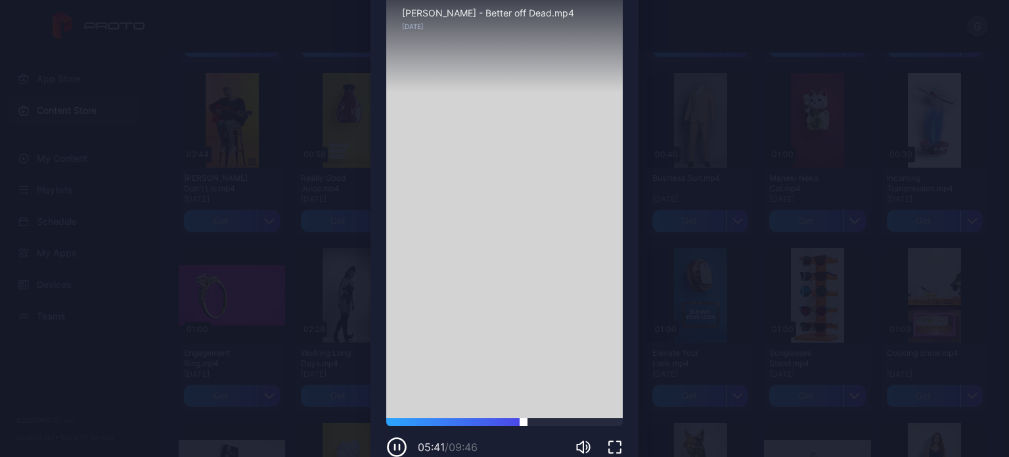
click at [537, 420] on div at bounding box center [504, 422] width 237 height 8
click at [386, 446] on icon "button" at bounding box center [396, 446] width 21 height 21
click at [526, 420] on div at bounding box center [504, 422] width 237 height 8
click at [533, 421] on div at bounding box center [504, 422] width 237 height 8
click at [690, 256] on div "Preview Sorry, your browser doesn‘t support embedded videos 06:24 / 09:46 [PERS…" at bounding box center [504, 211] width 1009 height 554
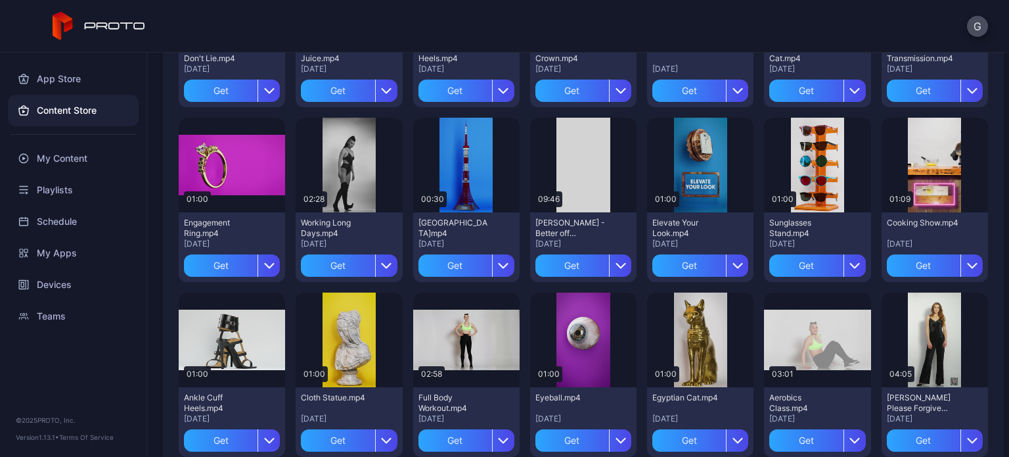
scroll to position [1809, 0]
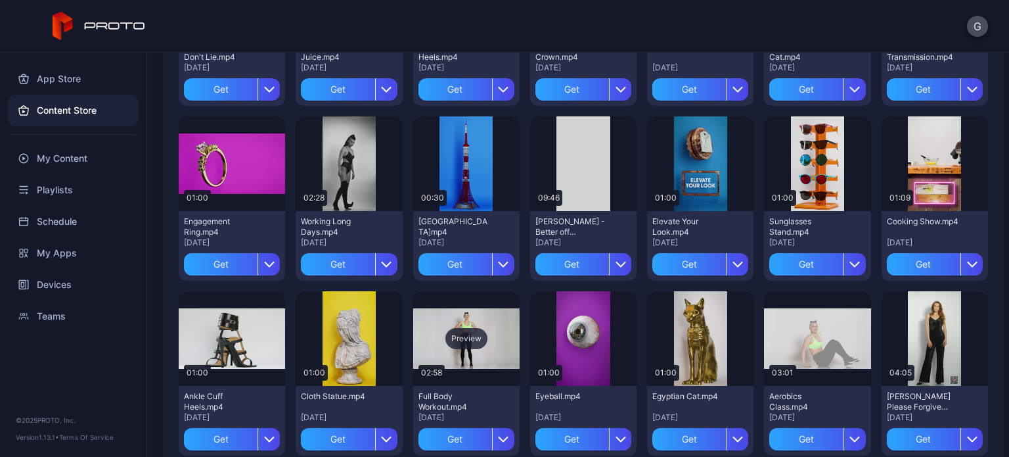
click at [481, 362] on div "Preview" at bounding box center [466, 338] width 106 height 95
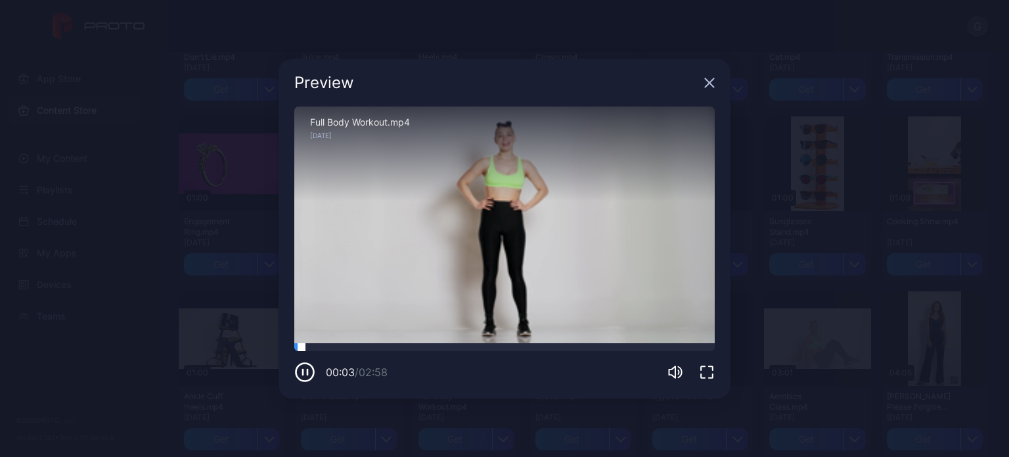
click at [323, 349] on div at bounding box center [504, 347] width 420 height 8
click at [342, 350] on div at bounding box center [504, 347] width 420 height 8
click at [367, 349] on div at bounding box center [504, 347] width 420 height 8
click at [351, 349] on div at bounding box center [504, 347] width 420 height 8
click at [303, 373] on icon "button" at bounding box center [303, 371] width 0 height 5
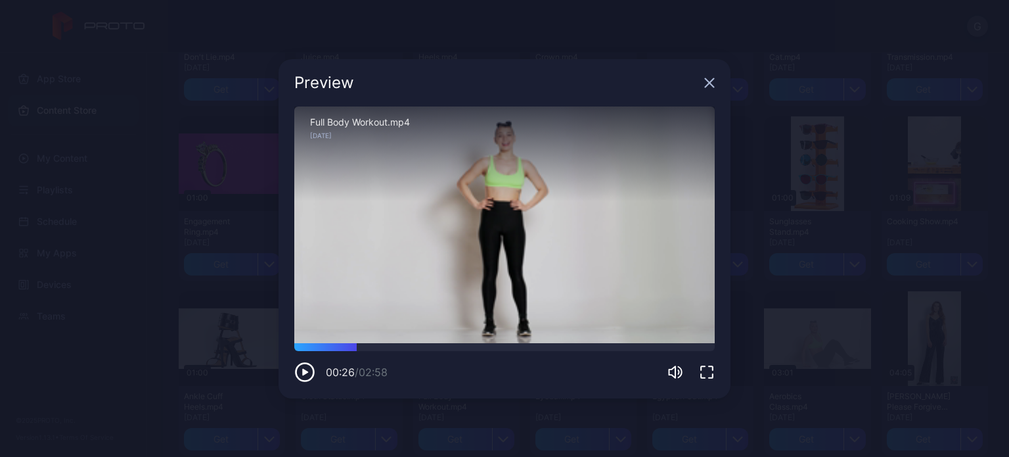
click at [304, 371] on icon "button" at bounding box center [305, 371] width 6 height 7
click at [380, 346] on div at bounding box center [504, 347] width 420 height 8
click at [402, 343] on div at bounding box center [504, 347] width 420 height 8
click at [380, 349] on div at bounding box center [504, 347] width 420 height 8
click at [374, 347] on div at bounding box center [504, 347] width 420 height 8
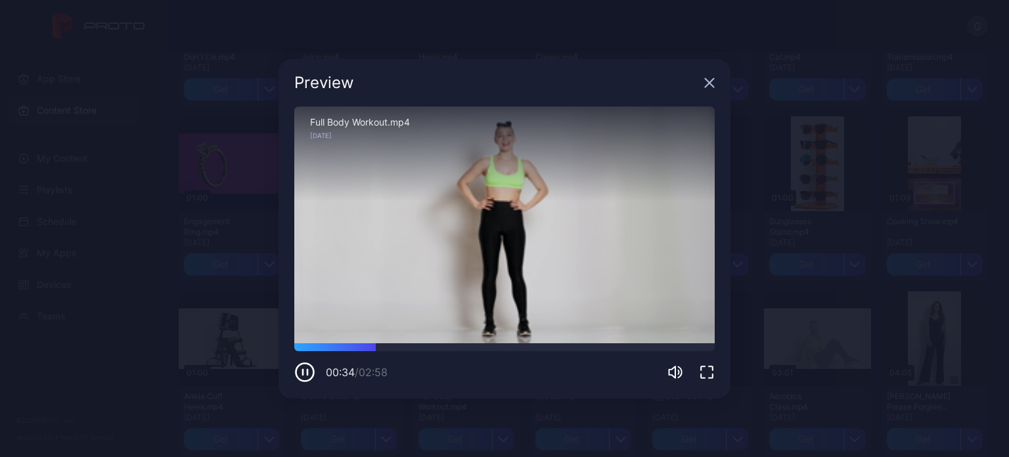
click at [359, 351] on div "00:34 / 02:58" at bounding box center [504, 362] width 420 height 39
click at [363, 350] on div at bounding box center [504, 347] width 420 height 8
click at [306, 369] on icon "button" at bounding box center [304, 371] width 21 height 21
click at [305, 370] on icon "button" at bounding box center [305, 371] width 6 height 7
click at [375, 348] on div at bounding box center [504, 347] width 420 height 8
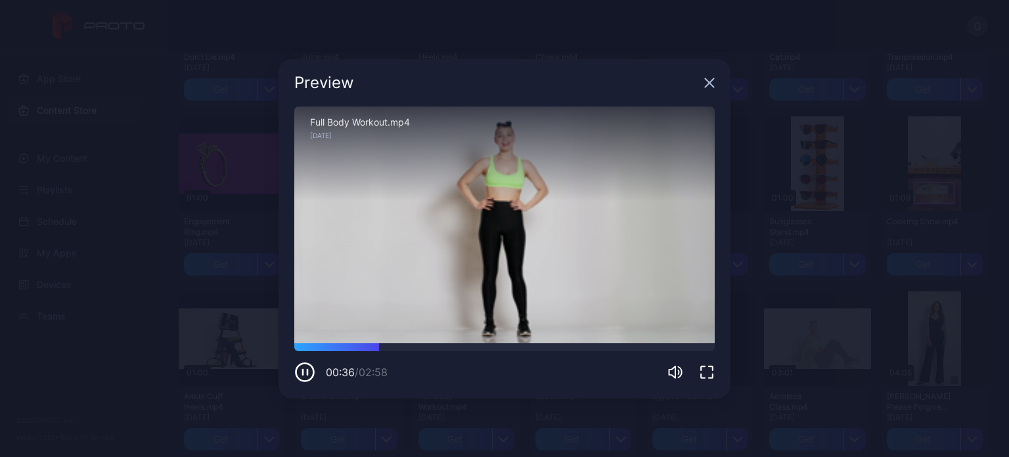
click at [300, 372] on icon "button" at bounding box center [304, 371] width 21 height 21
click at [710, 83] on icon "button" at bounding box center [710, 82] width 9 height 9
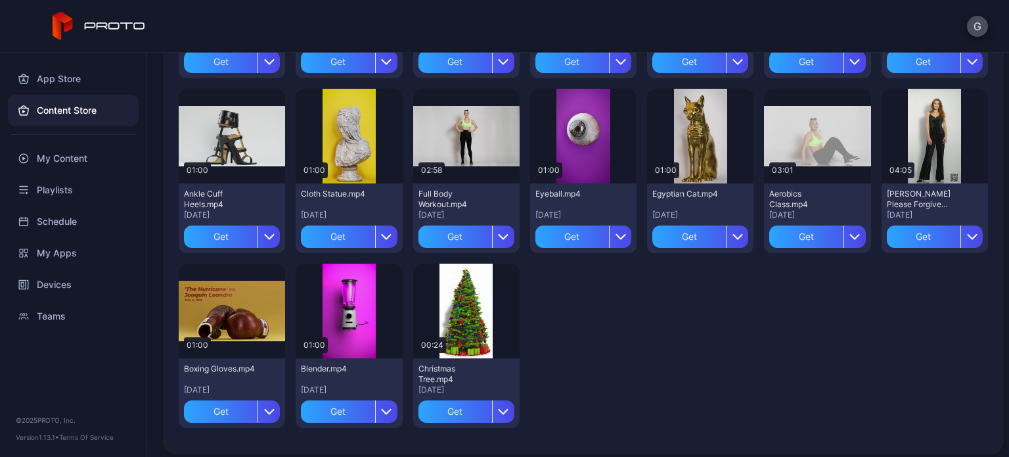
scroll to position [2019, 0]
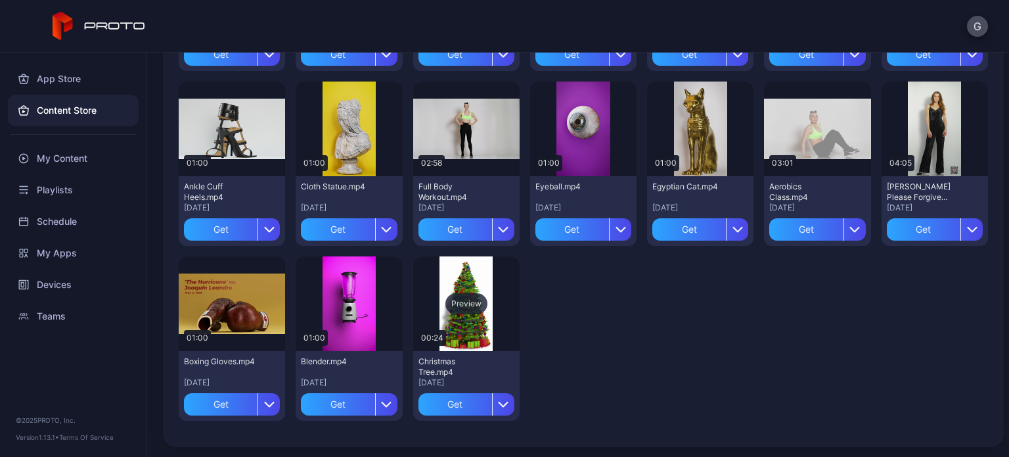
click at [468, 271] on div "Preview" at bounding box center [466, 303] width 106 height 95
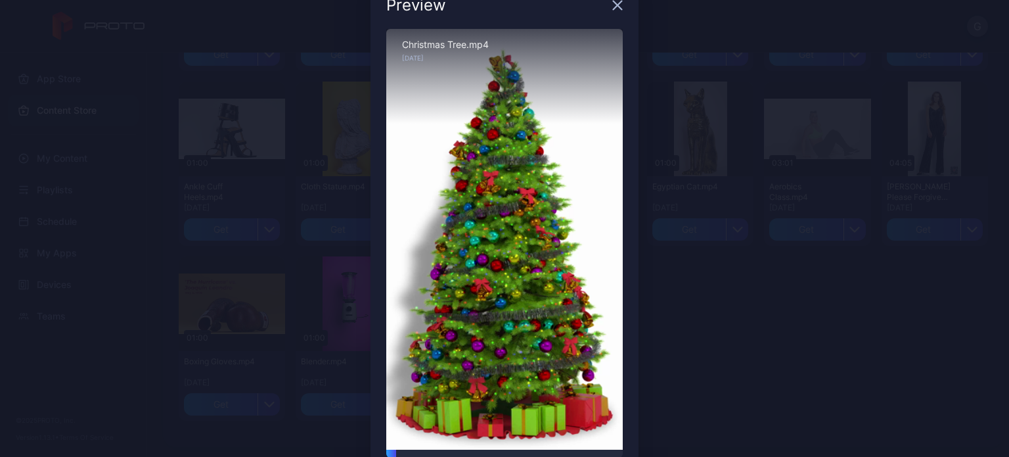
scroll to position [66, 0]
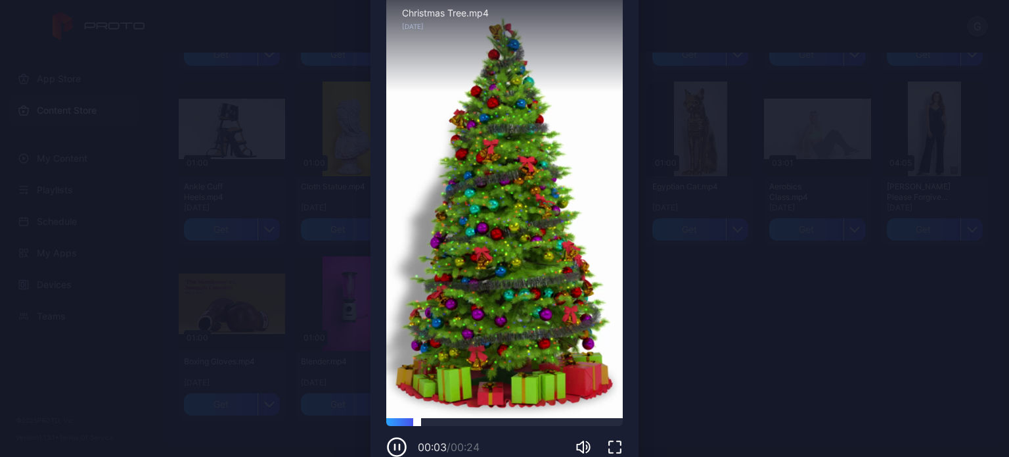
click at [443, 424] on div at bounding box center [504, 422] width 237 height 8
click at [478, 420] on div at bounding box center [504, 422] width 237 height 8
click at [551, 425] on div at bounding box center [504, 422] width 237 height 8
click at [765, 317] on div "Preview Sorry, your browser doesn‘t support embedded videos 00:18 / 00:24 Chris…" at bounding box center [504, 211] width 1009 height 554
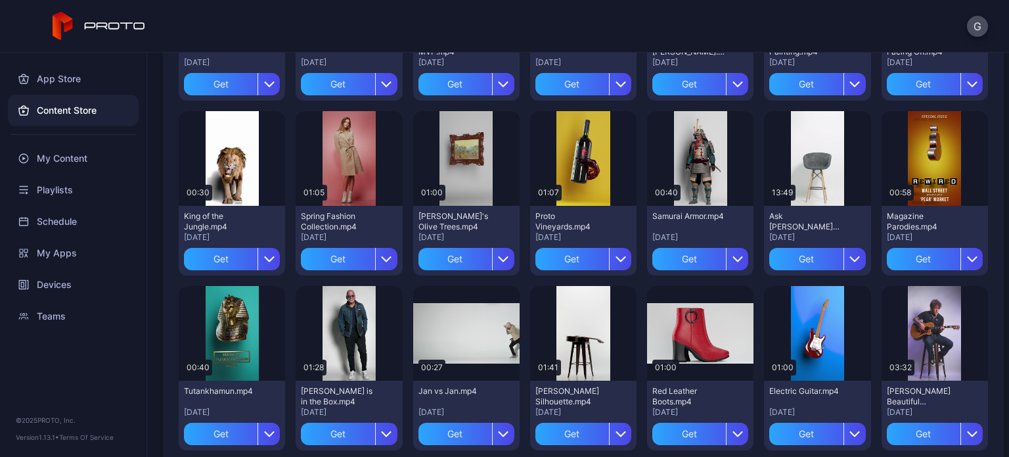
scroll to position [639, 0]
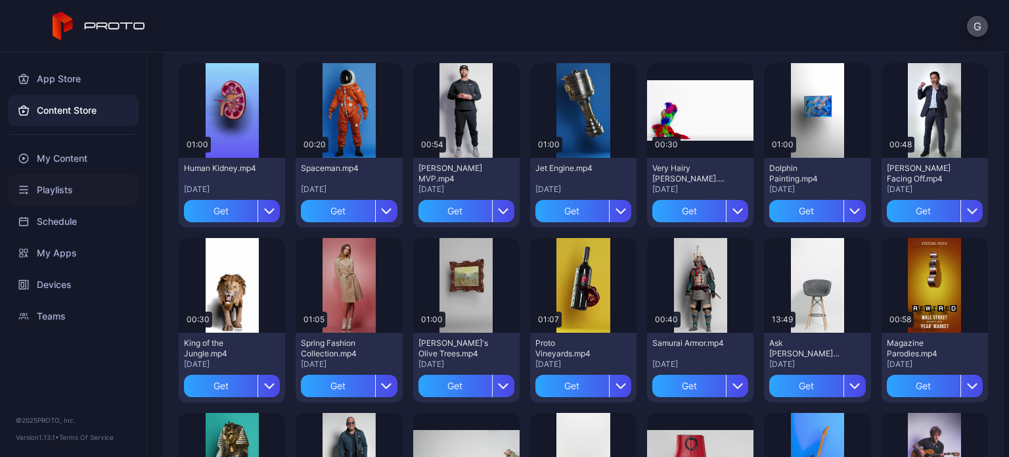
click at [47, 188] on div "Playlists" at bounding box center [73, 190] width 131 height 32
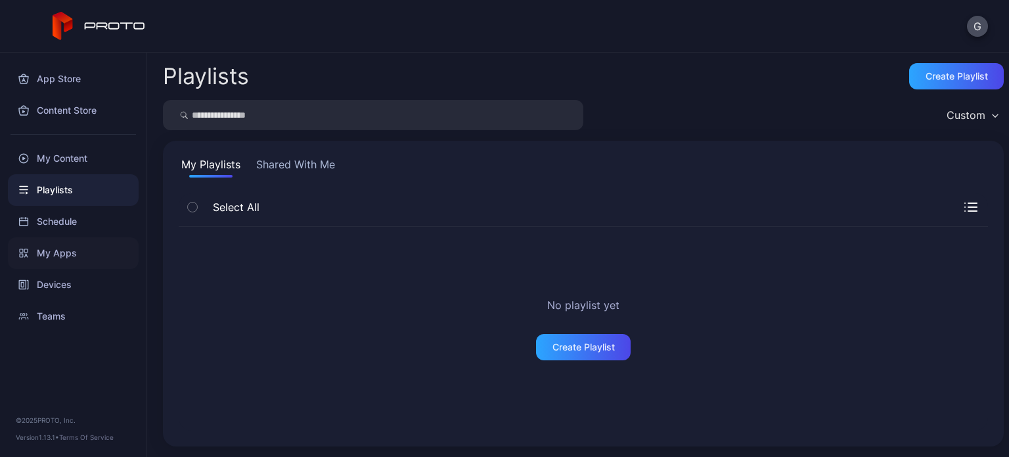
click at [63, 248] on div "My Apps" at bounding box center [73, 253] width 131 height 32
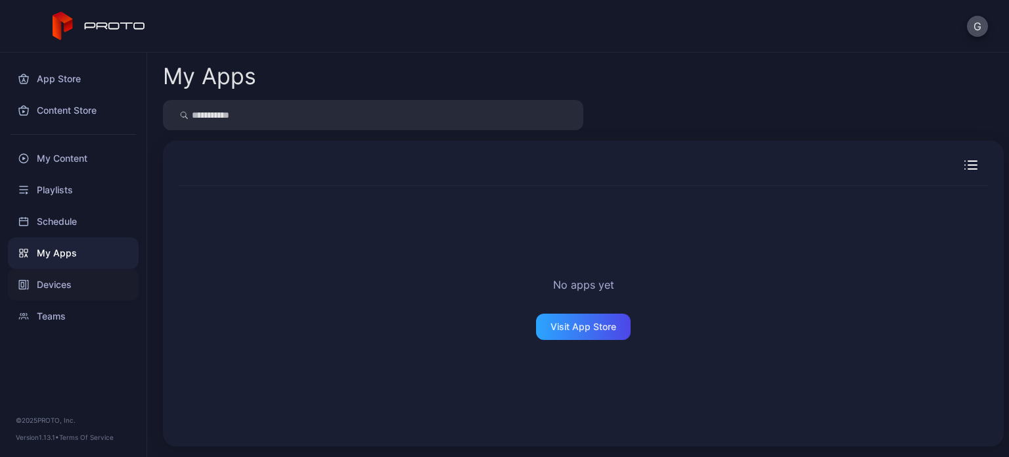
click at [58, 278] on div "Devices" at bounding box center [73, 285] width 131 height 32
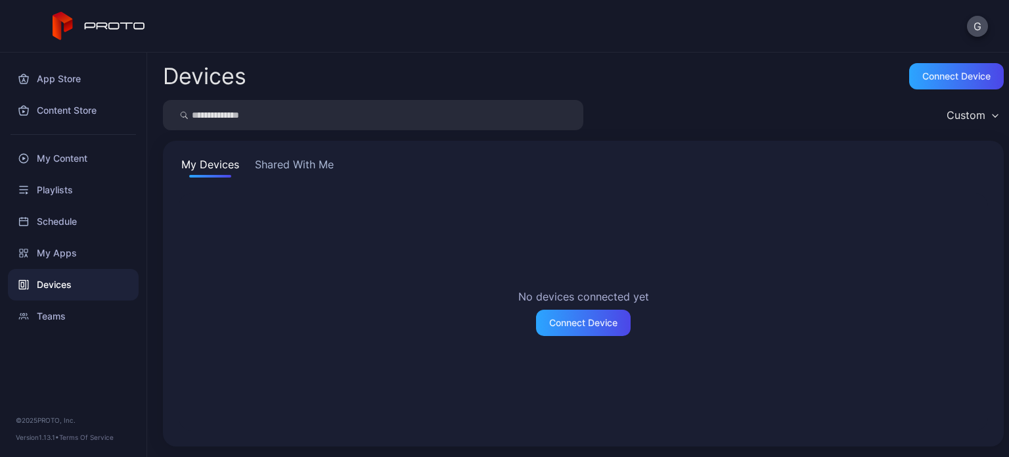
click at [326, 168] on button "Shared With Me" at bounding box center [294, 166] width 84 height 21
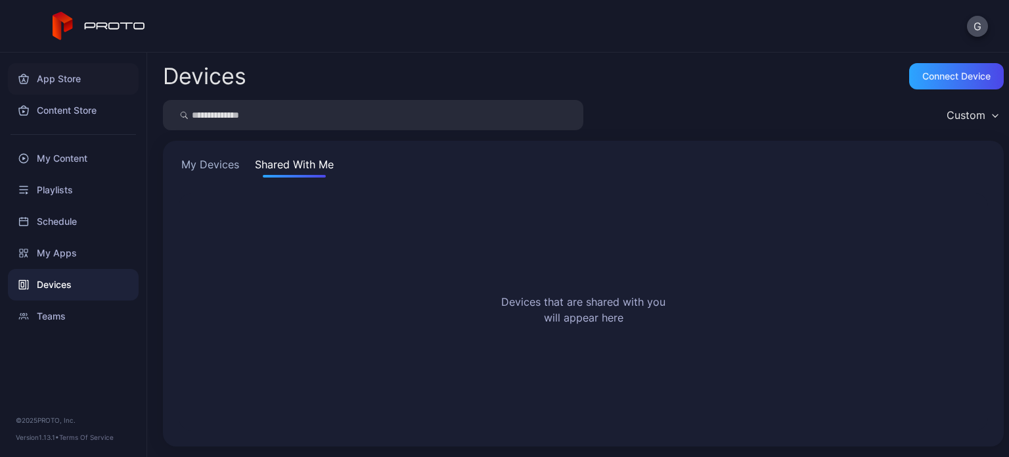
click at [70, 70] on div "App Store" at bounding box center [73, 79] width 131 height 32
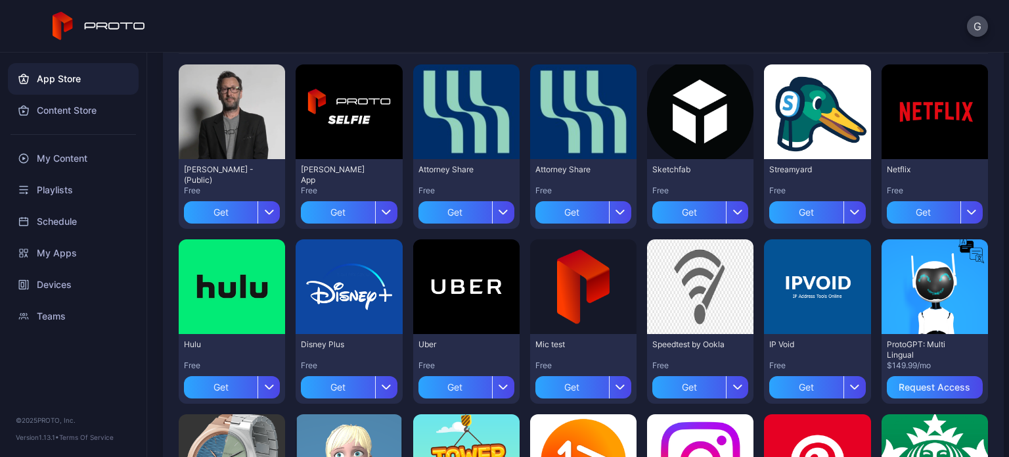
scroll to position [131, 0]
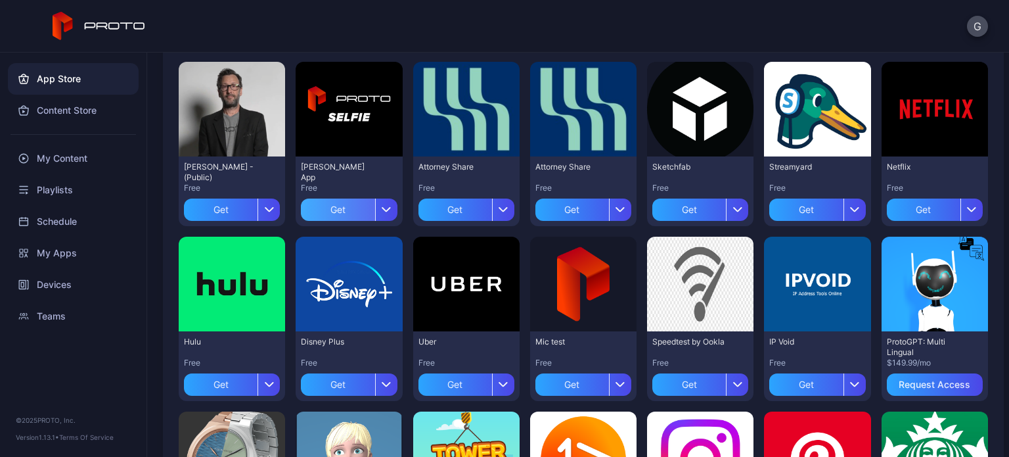
click at [351, 206] on div "Get" at bounding box center [338, 209] width 74 height 22
click at [338, 208] on div "My Apps" at bounding box center [349, 209] width 40 height 11
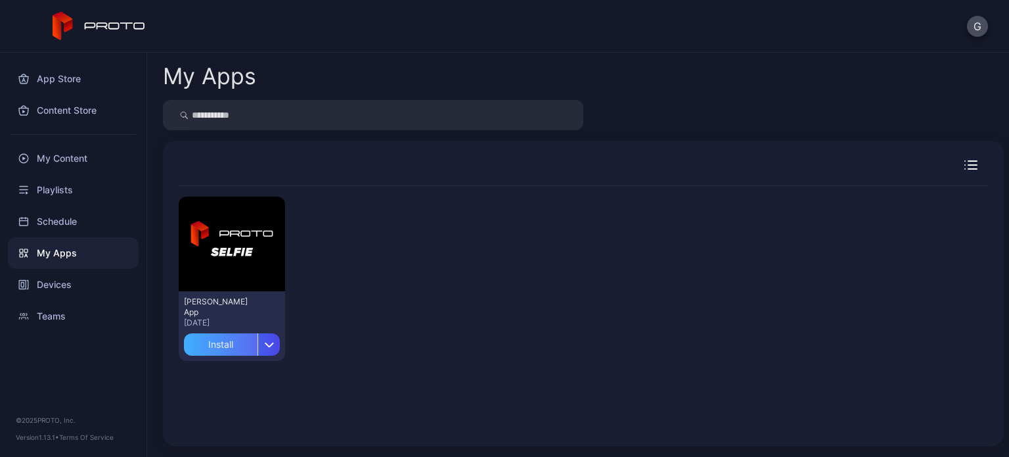
click at [228, 342] on div "Install" at bounding box center [221, 344] width 74 height 22
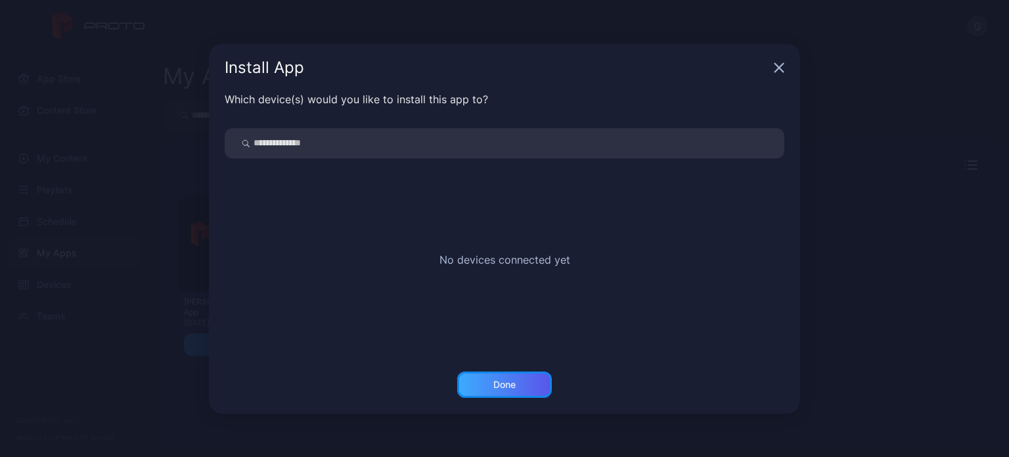
click at [528, 389] on div "Done" at bounding box center [504, 384] width 95 height 26
